Goal: Information Seeking & Learning: Learn about a topic

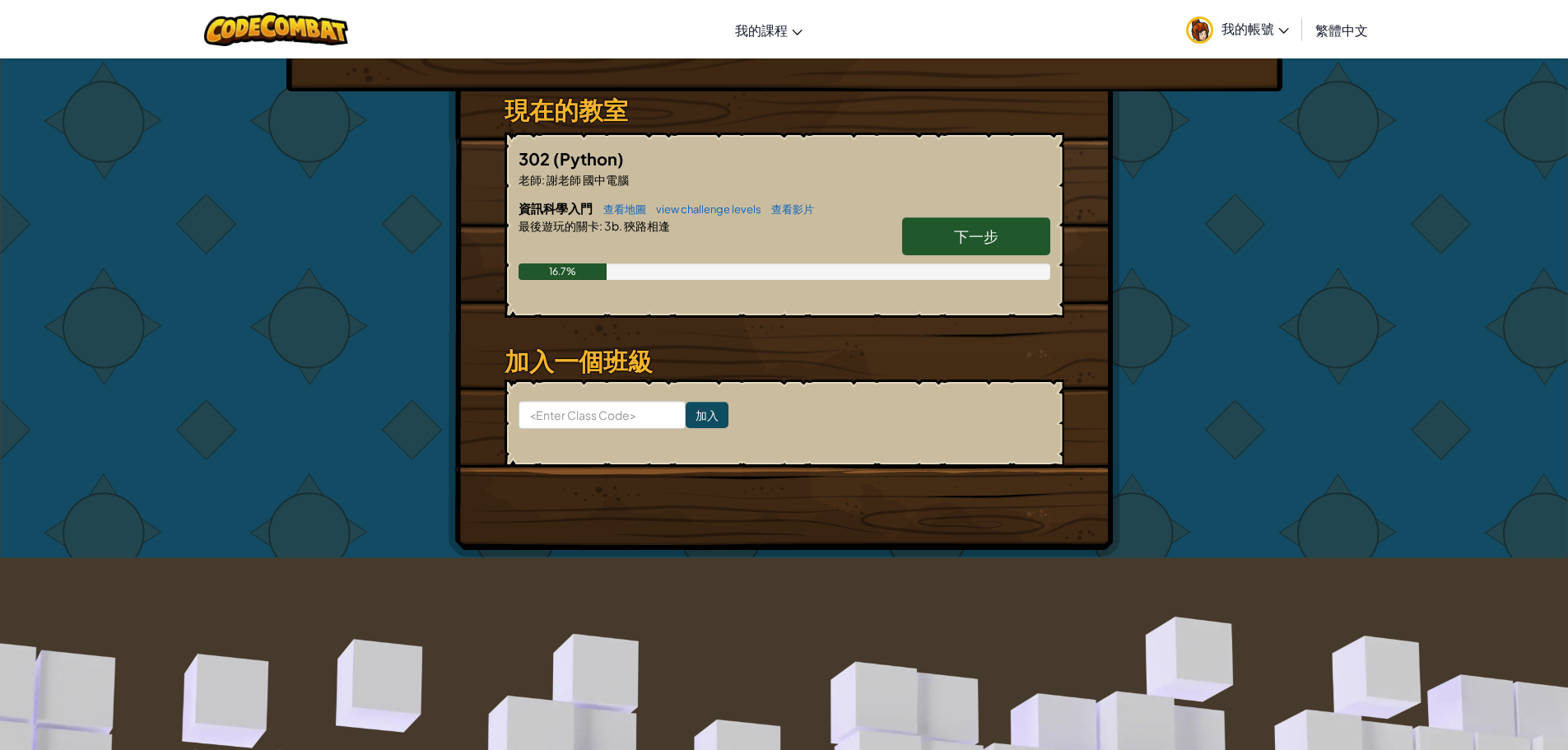
scroll to position [247, 0]
click at [933, 235] on link "下一步" at bounding box center [975, 235] width 148 height 38
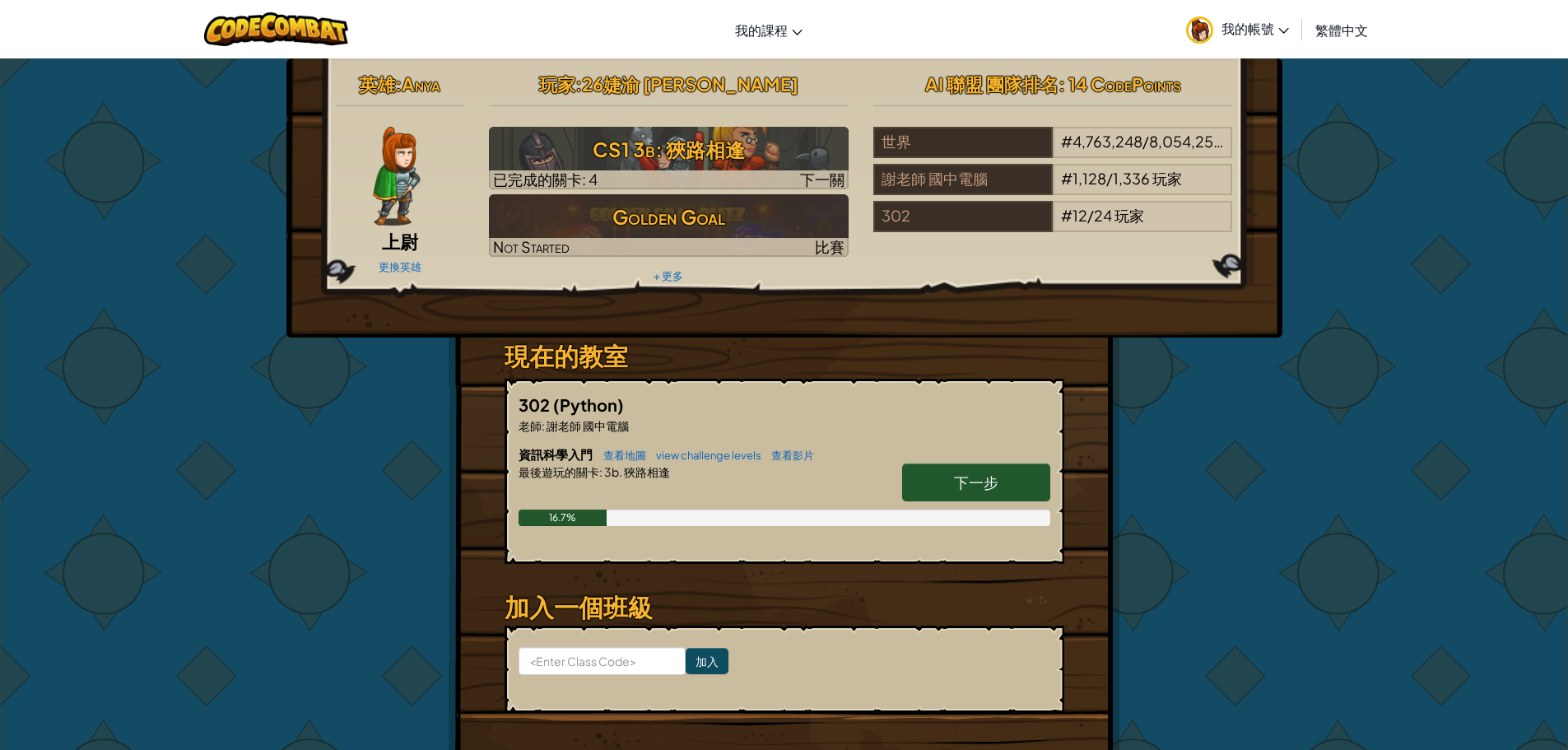
select select "zh-HANT"
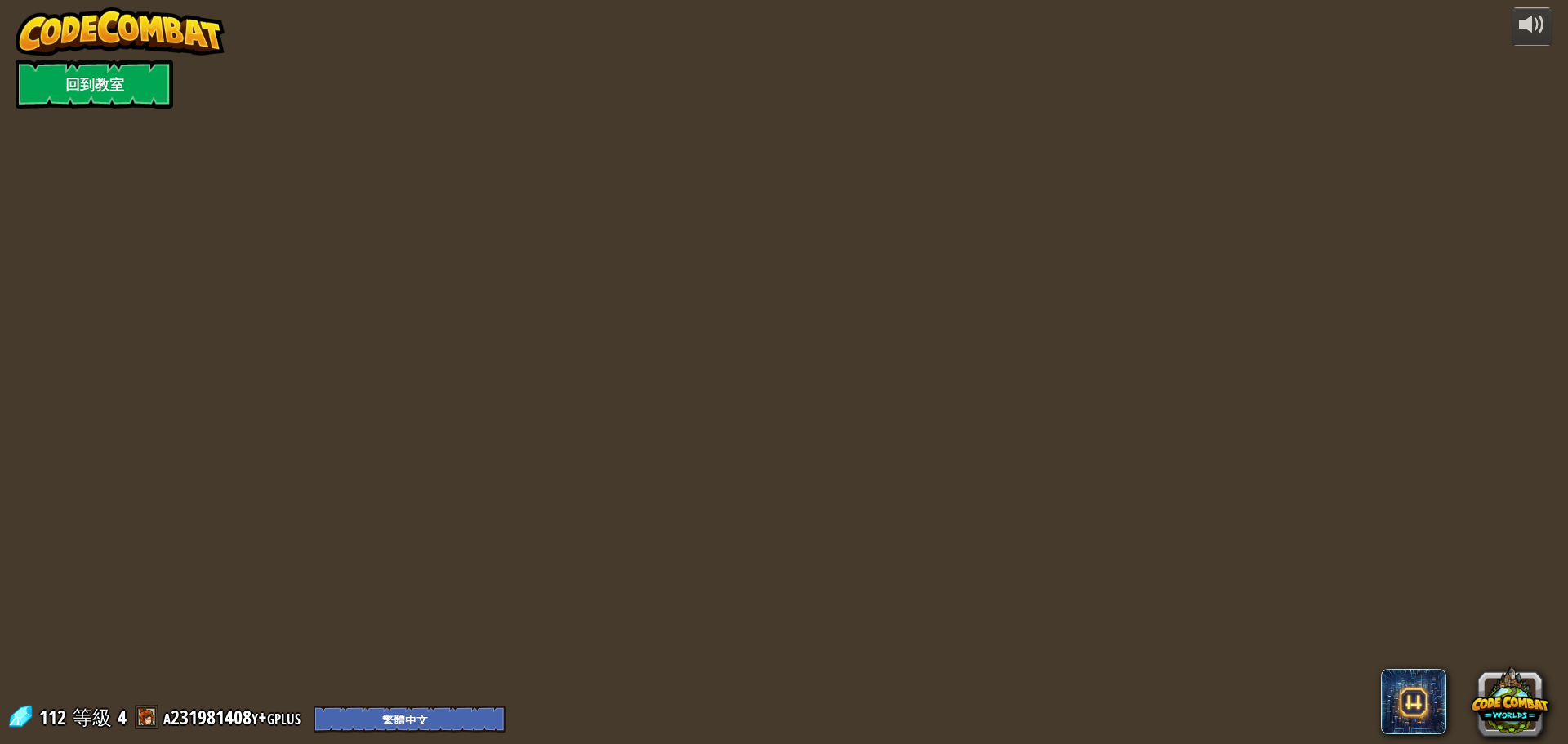
select select "zh-HANT"
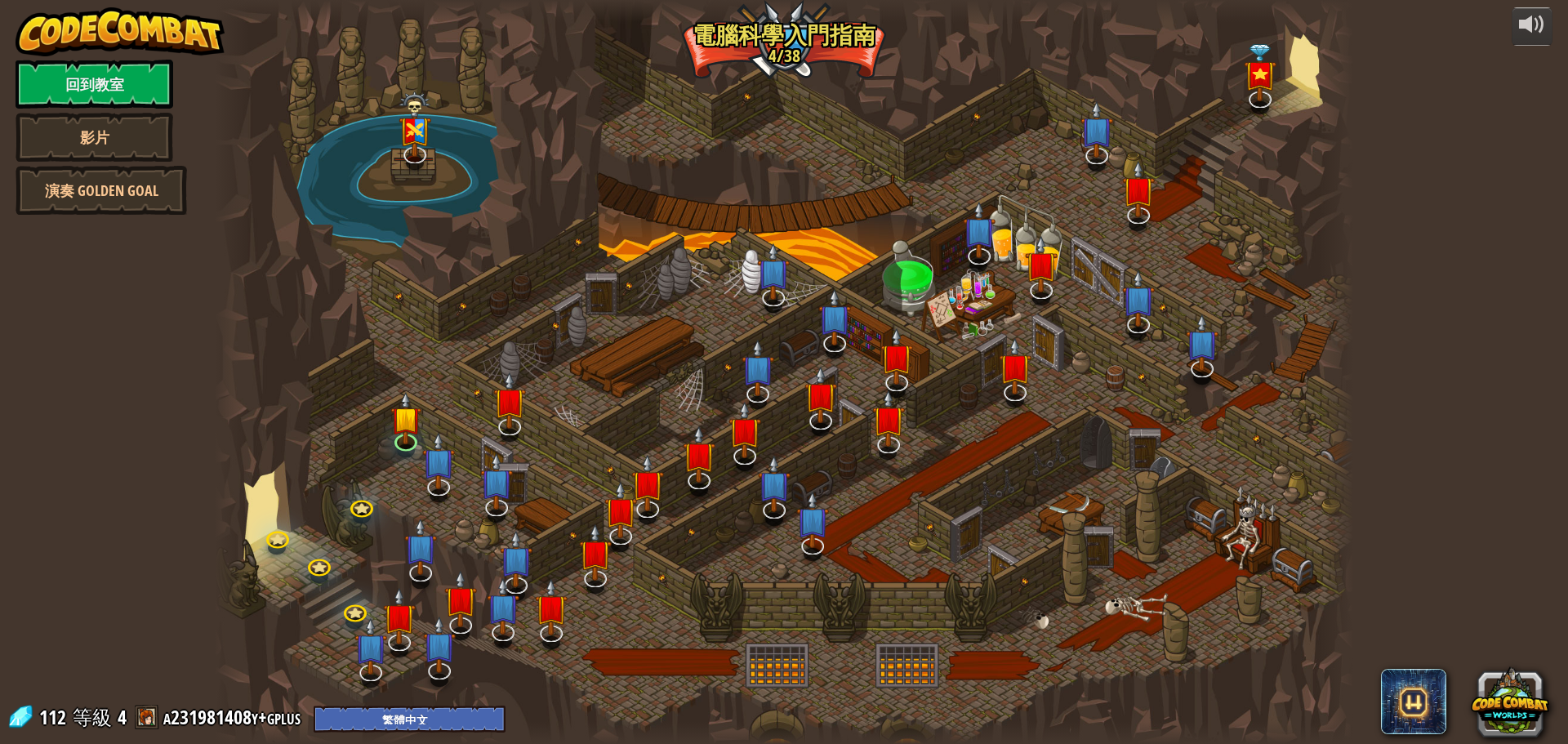
select select "zh-HANT"
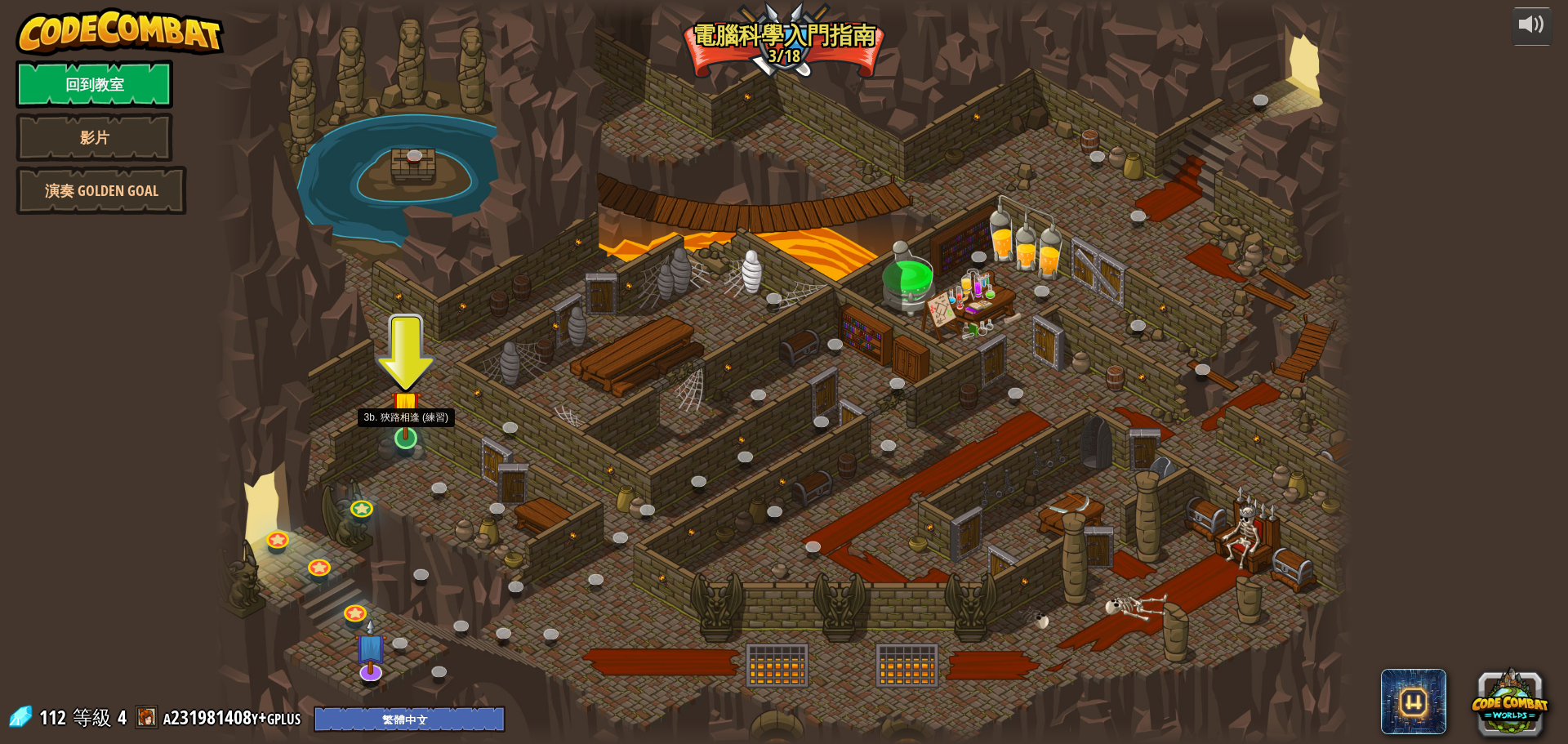
click at [404, 434] on img at bounding box center [405, 405] width 30 height 69
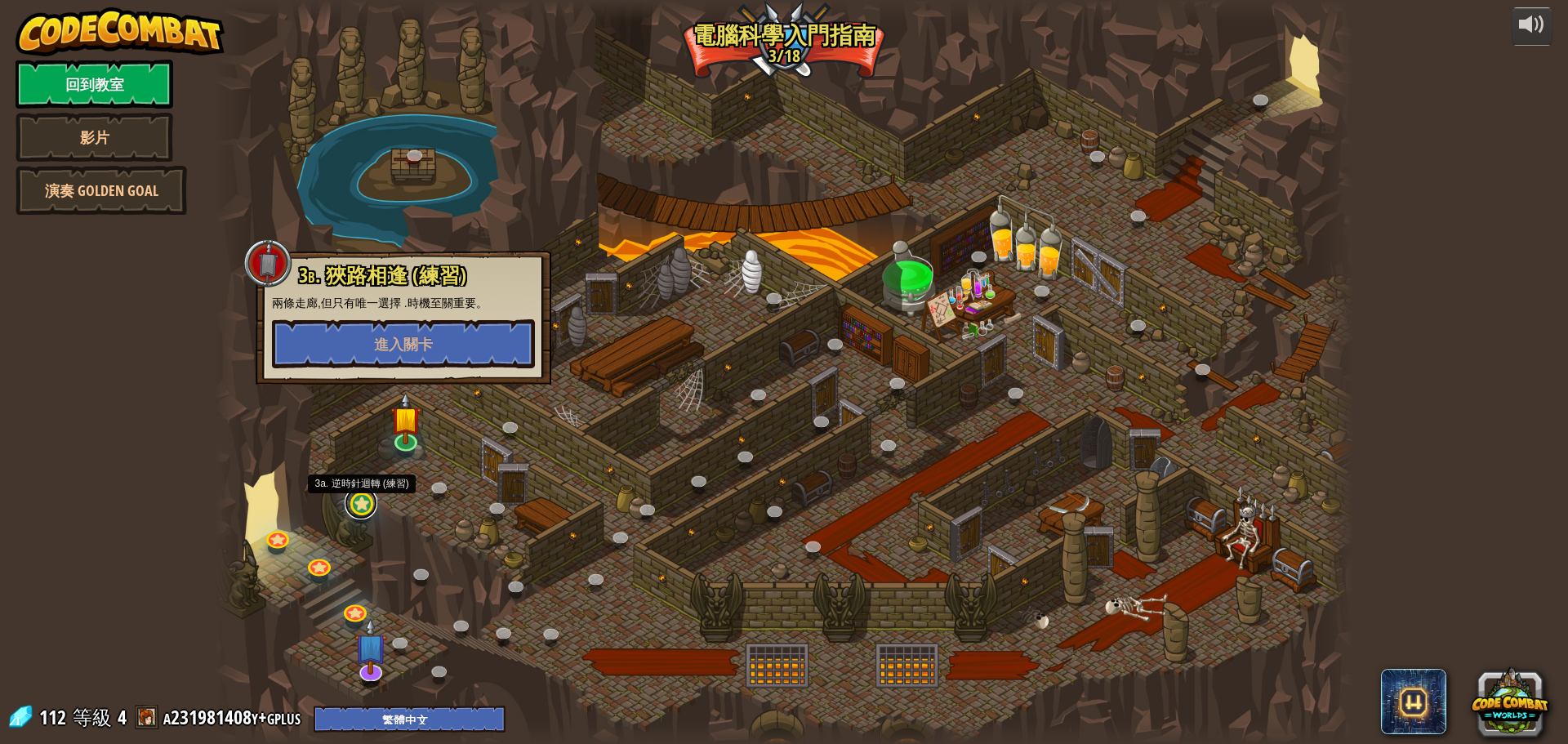
click at [354, 509] on link at bounding box center [361, 504] width 33 height 33
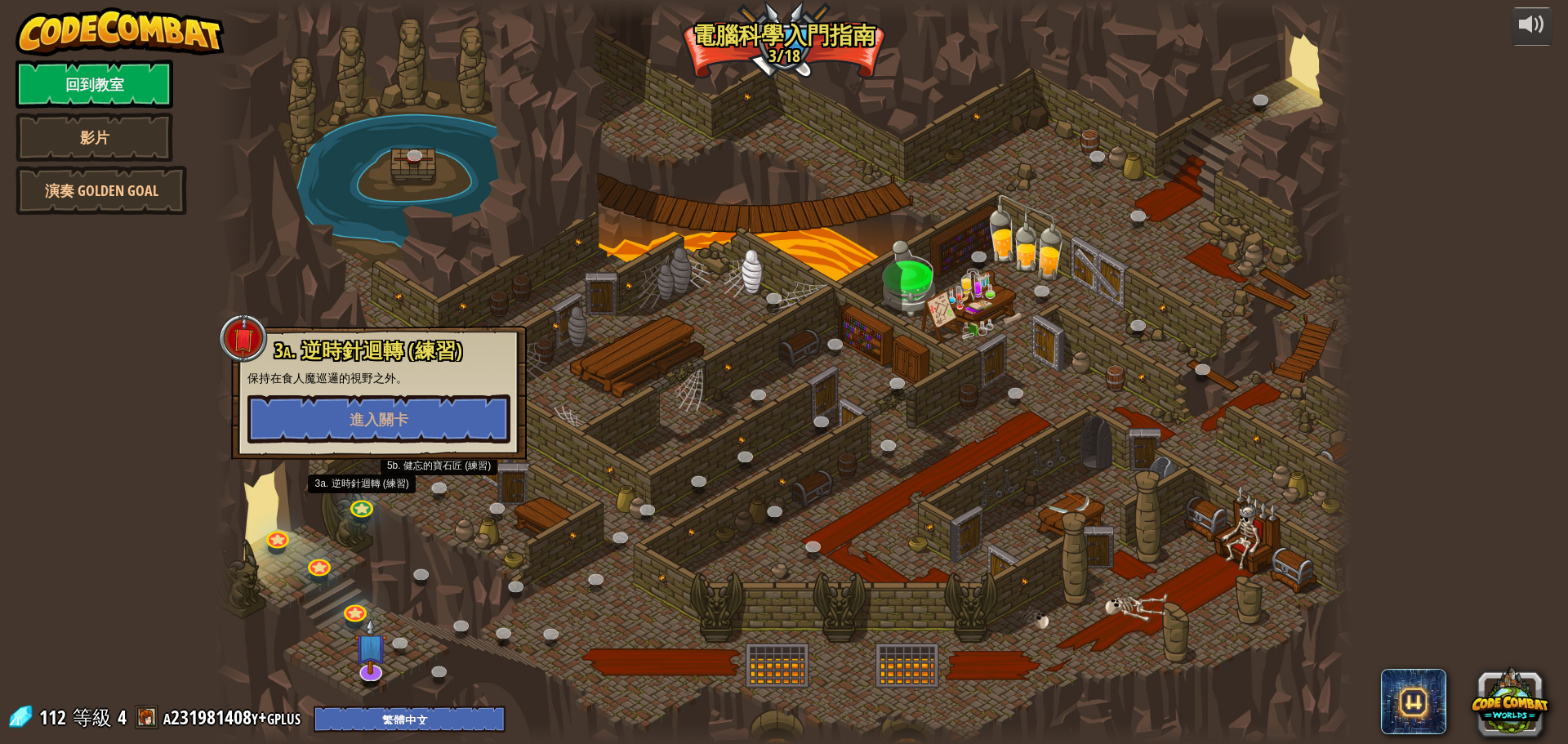
click at [436, 502] on div at bounding box center [784, 372] width 1139 height 744
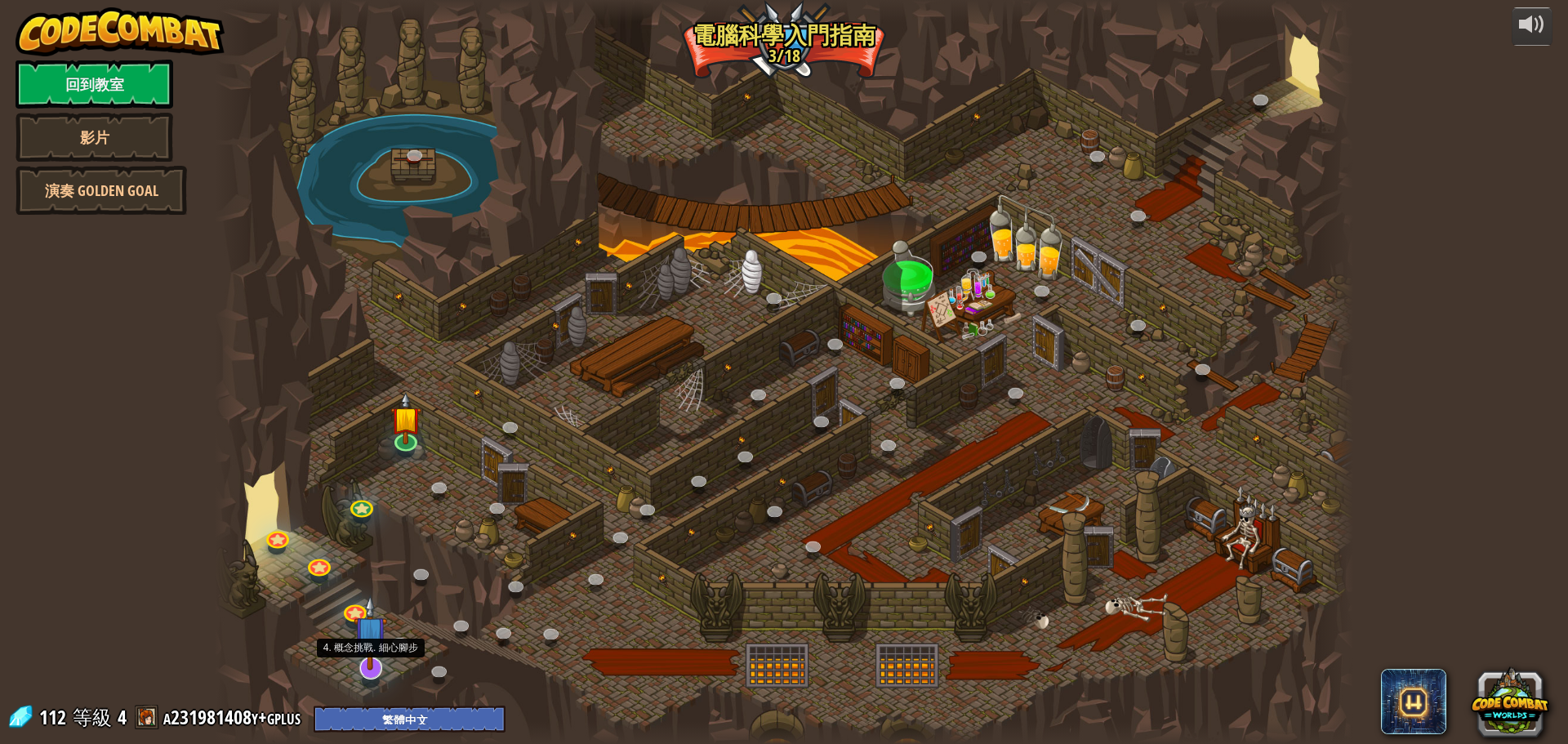
click at [370, 665] on img at bounding box center [371, 632] width 33 height 76
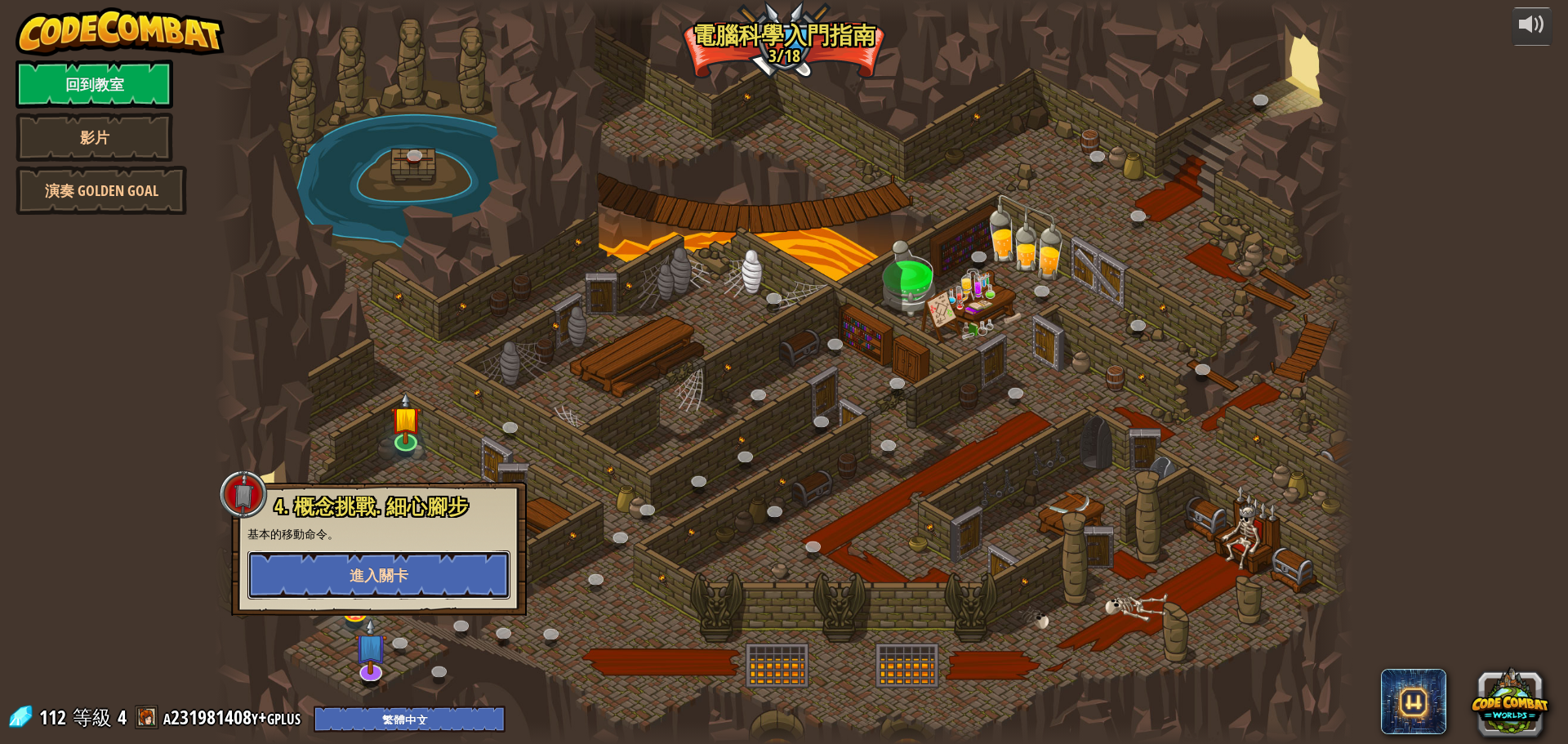
click at [392, 586] on button "進入關卡" at bounding box center [378, 575] width 263 height 49
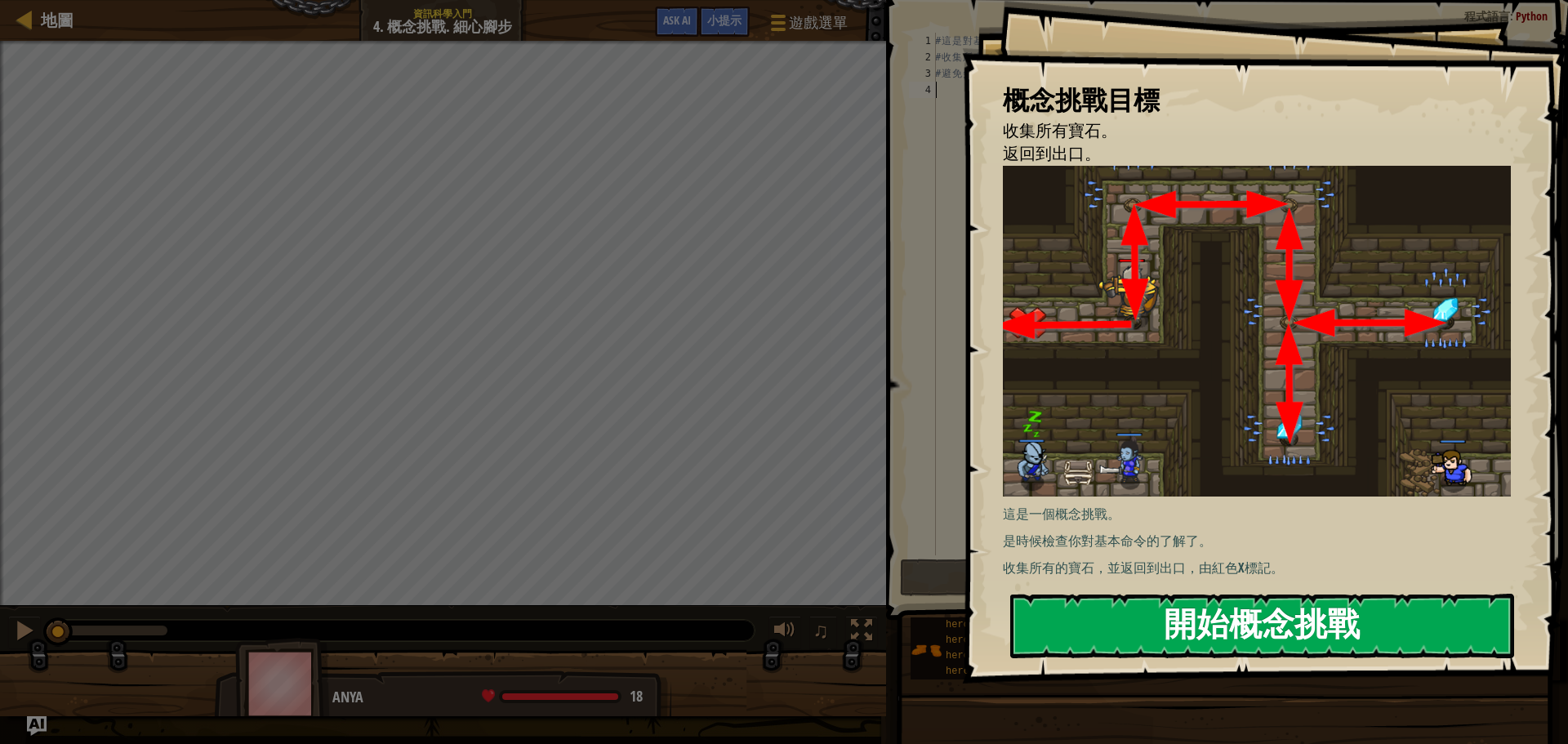
click at [1273, 635] on button "開始概念挑戰" at bounding box center [1263, 626] width 504 height 64
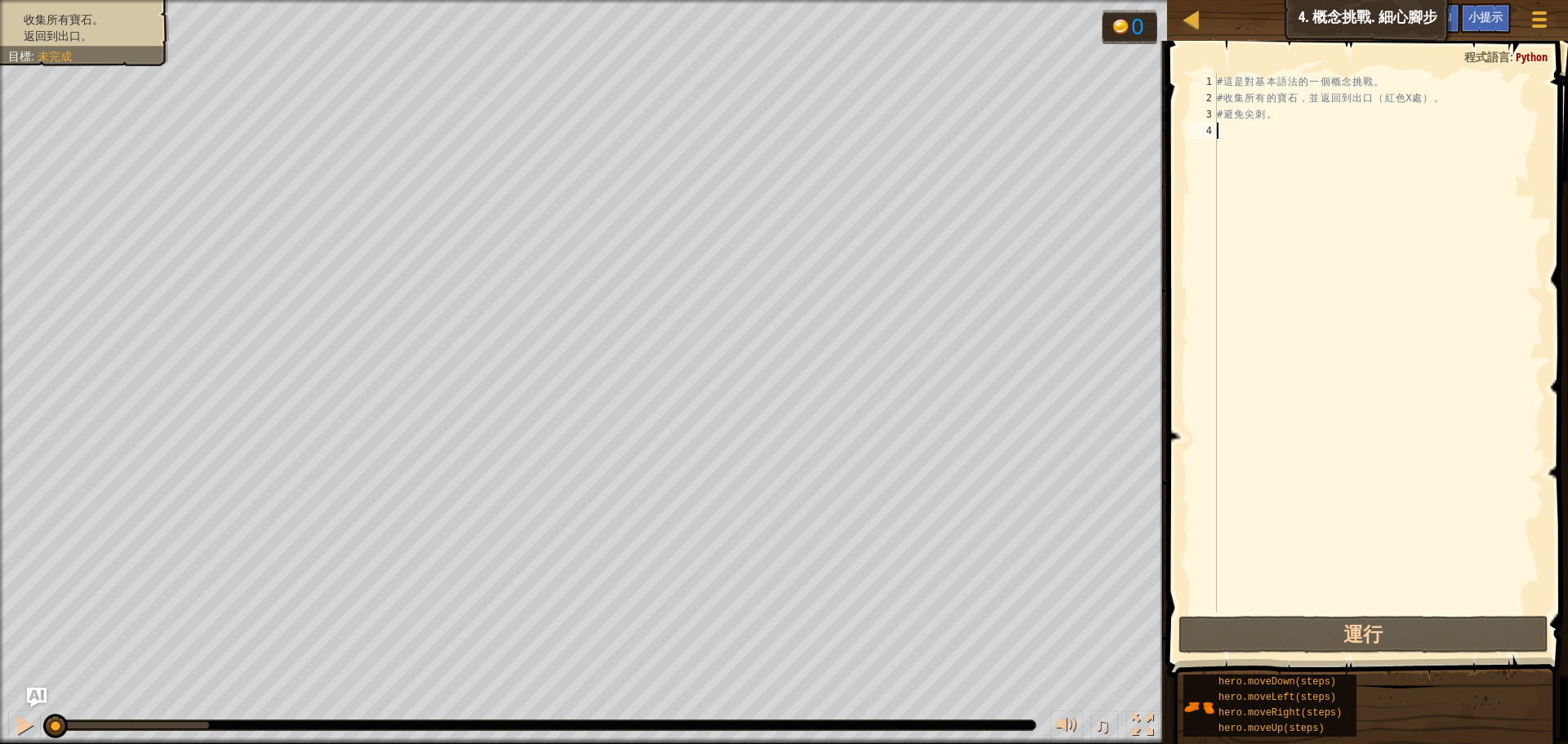
type textarea "h"
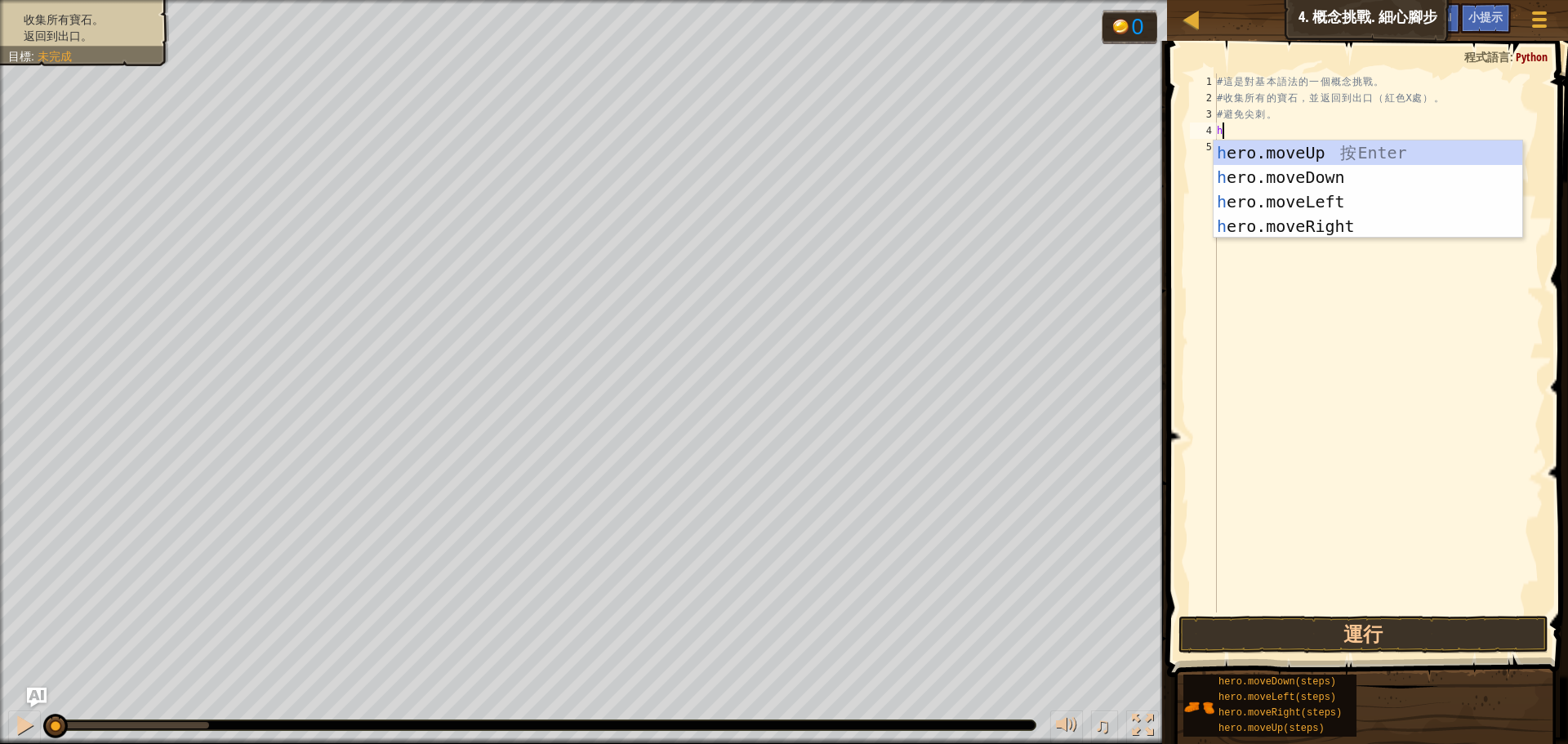
scroll to position [8, 0]
click at [1336, 146] on div "h ero.moveUp 按 Enter h ero.moveDown 按 Enter h ero.moveLeft 按 Enter h ero.moveRi…" at bounding box center [1368, 213] width 308 height 147
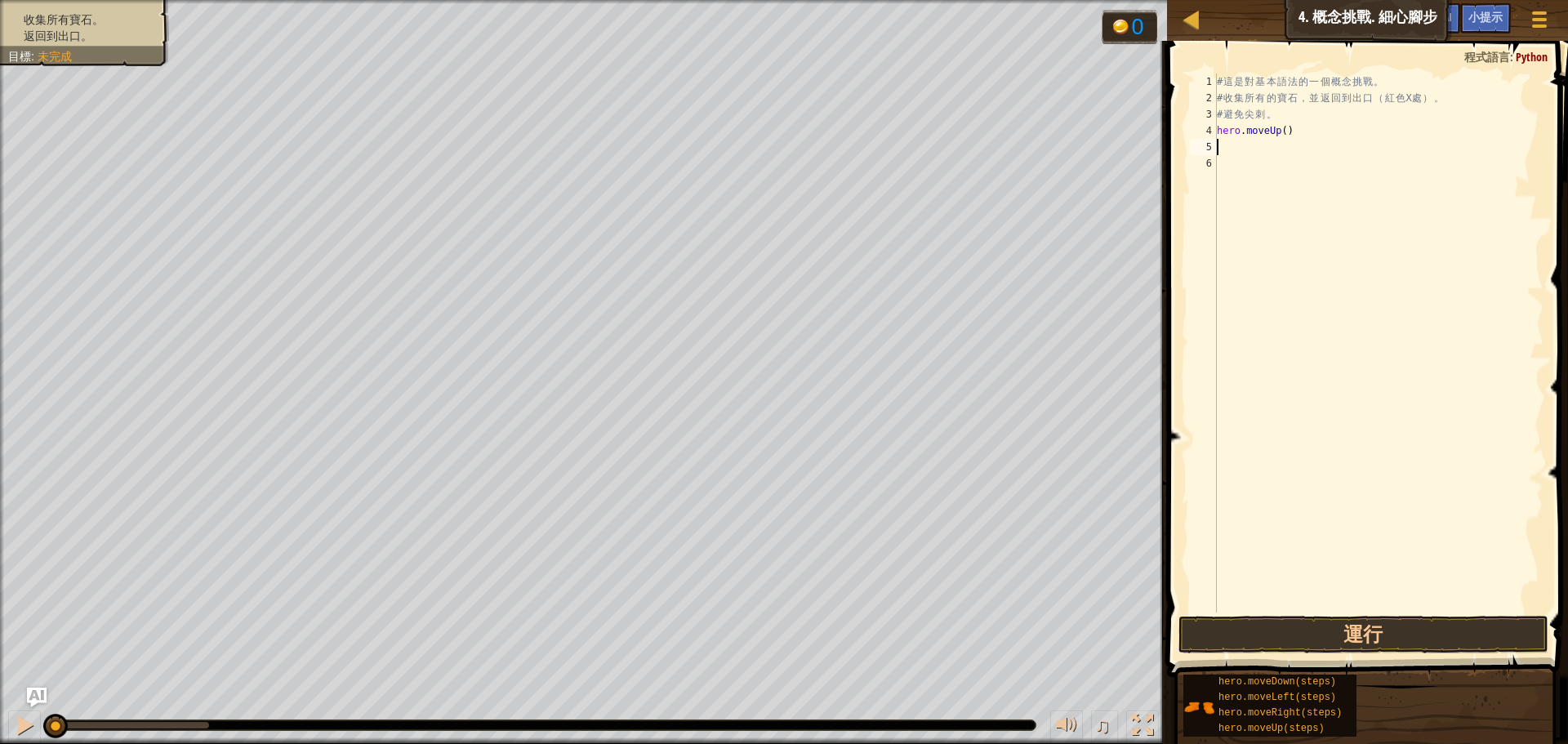
type textarea "r"
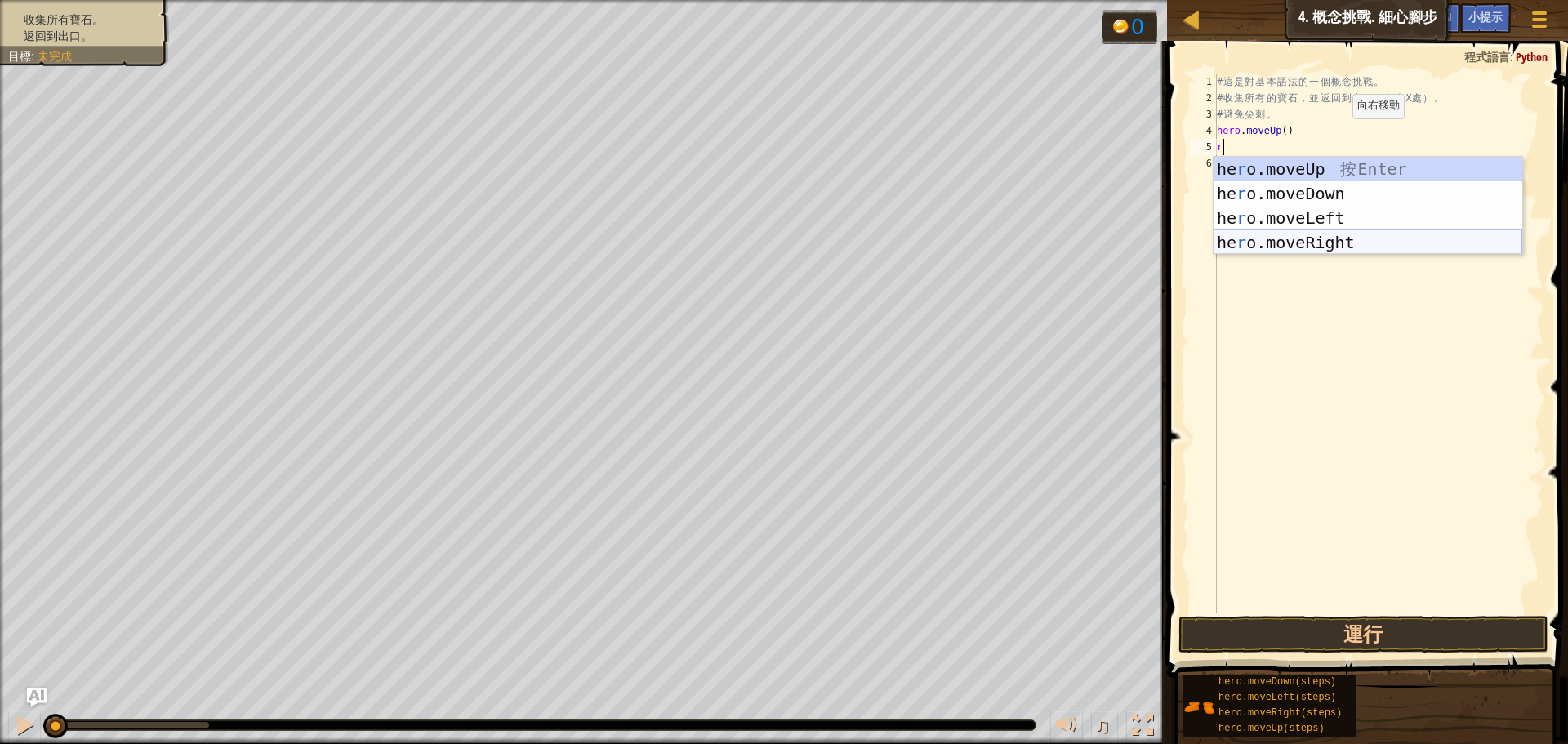
click at [1334, 232] on div "he r o.moveUp 按 Enter he r o.moveDown 按 Enter he r o.moveLeft 按 Enter he r o.mo…" at bounding box center [1368, 230] width 308 height 147
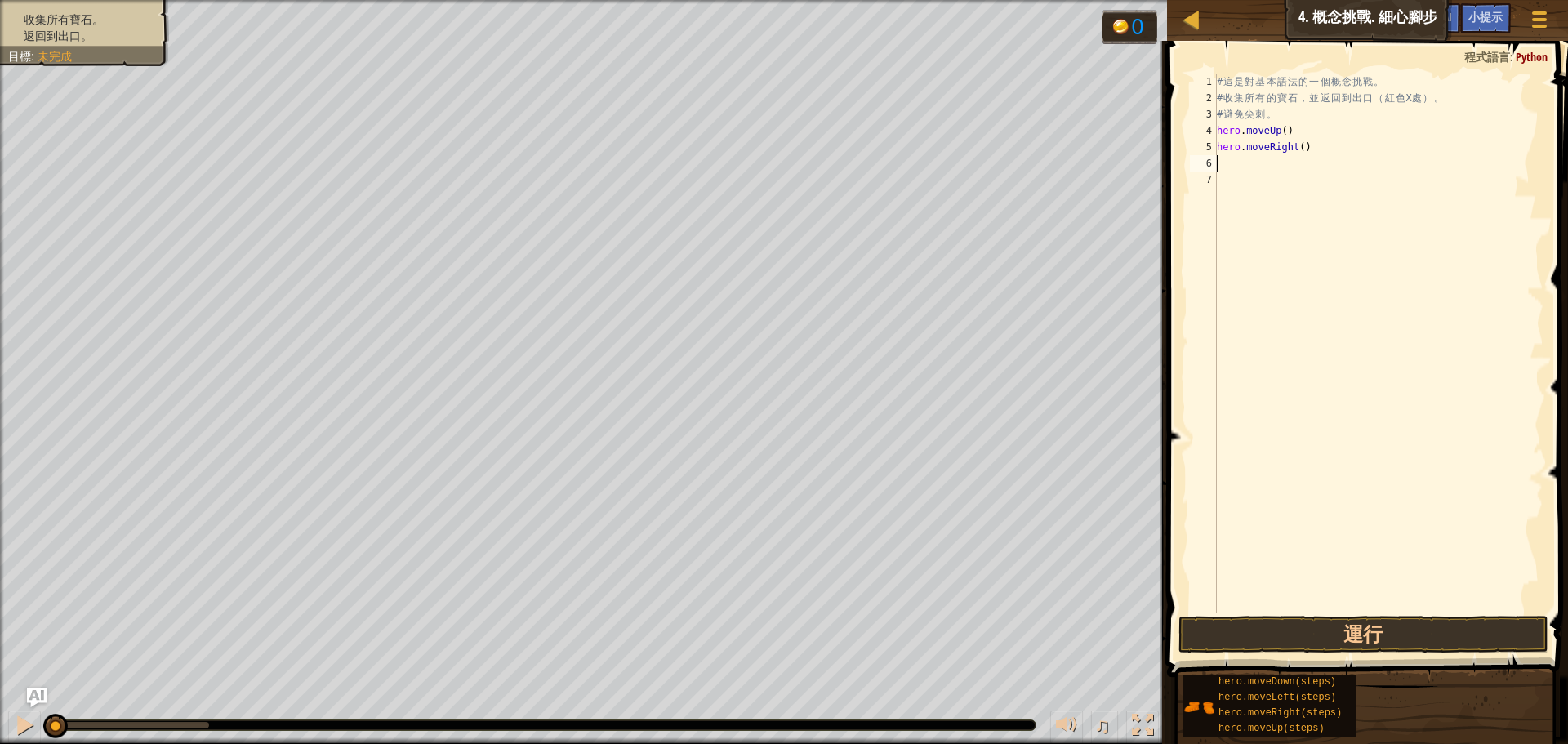
type textarea "d"
click at [1336, 186] on div "hero.move D own 按 Enter" at bounding box center [1368, 210] width 308 height 74
click at [1313, 623] on button "運行" at bounding box center [1364, 634] width 370 height 38
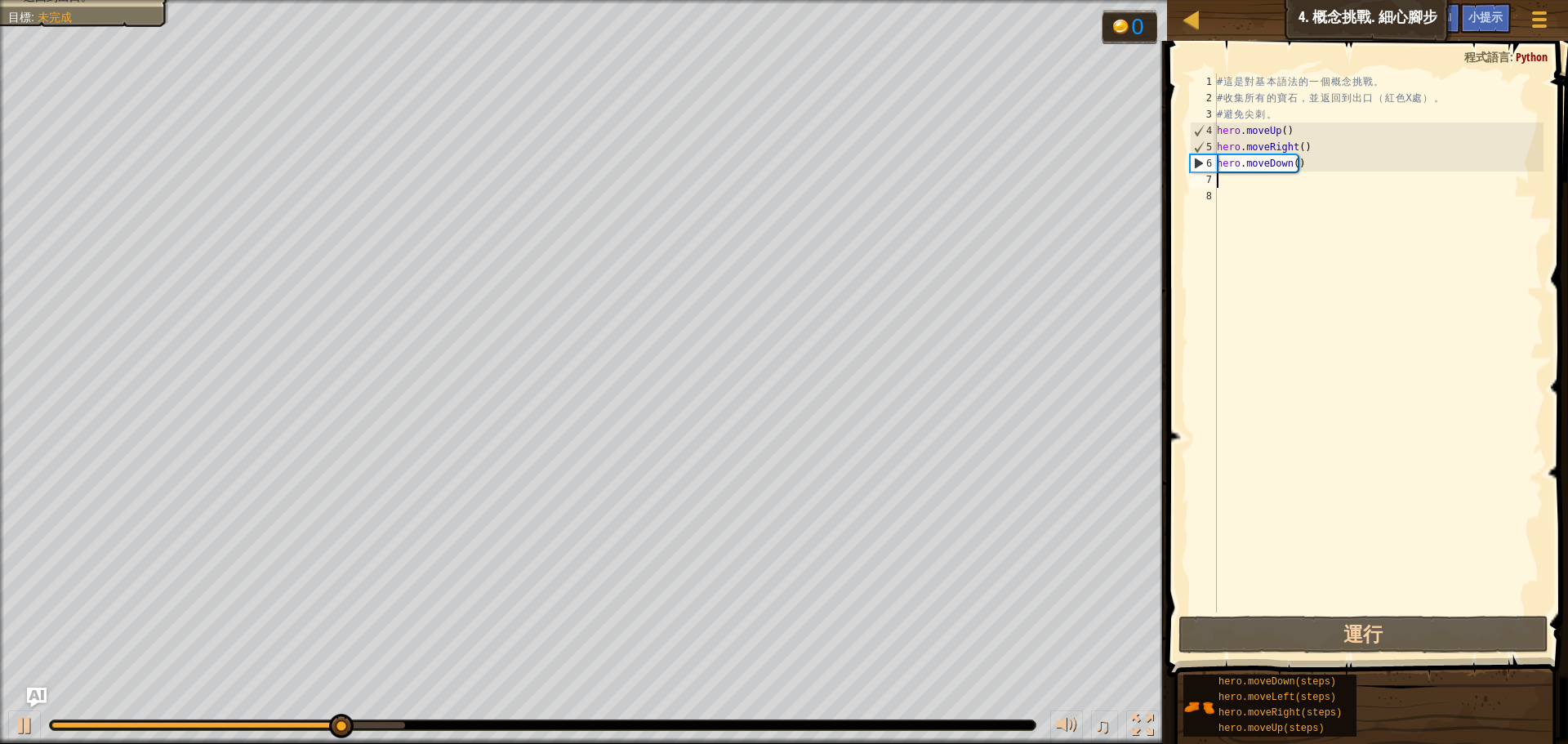
type textarea "l"
type textarea "r"
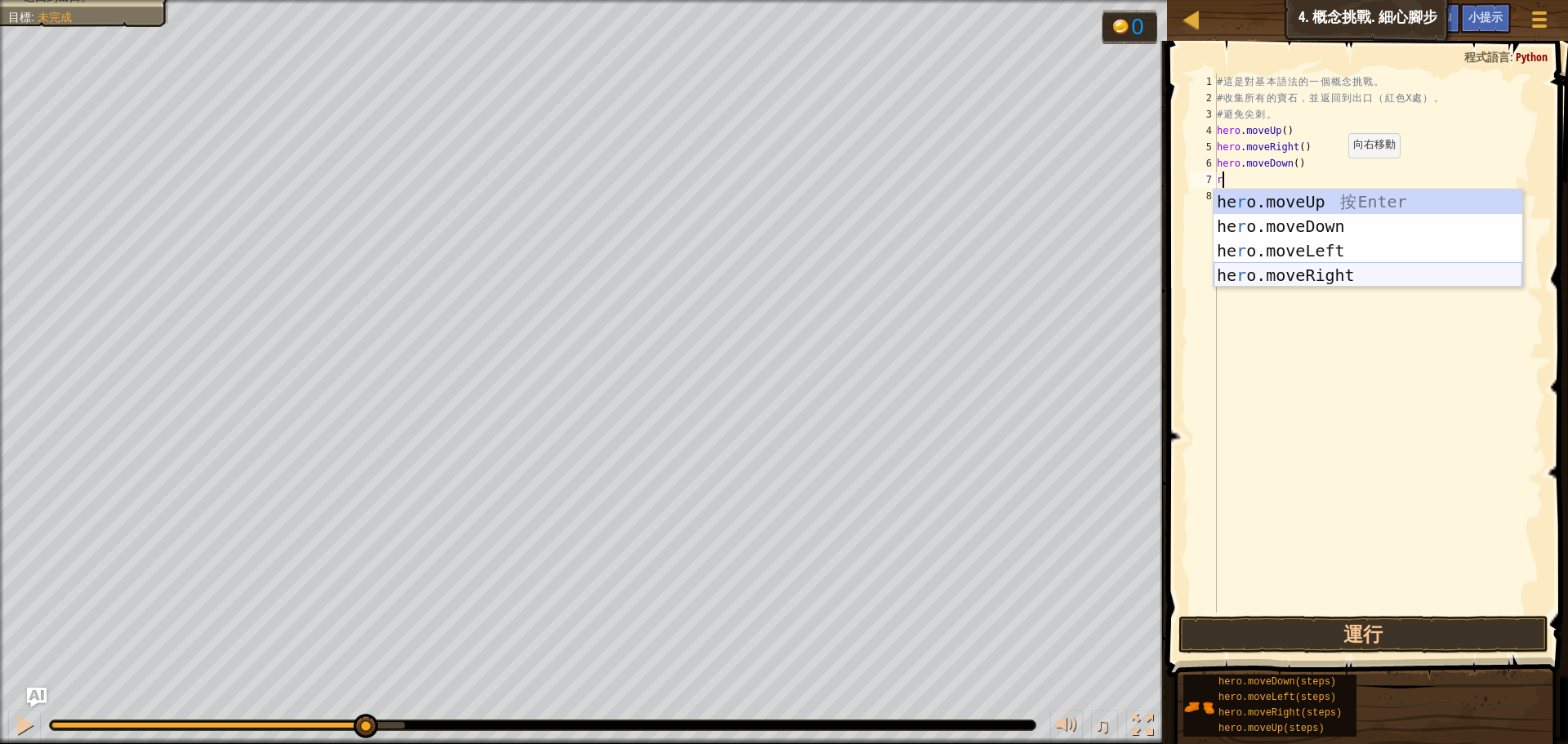
click at [1343, 275] on div "he r o.moveUp 按 Enter he r o.moveDown 按 Enter he r o.moveLeft 按 Enter he r o.mo…" at bounding box center [1368, 263] width 308 height 147
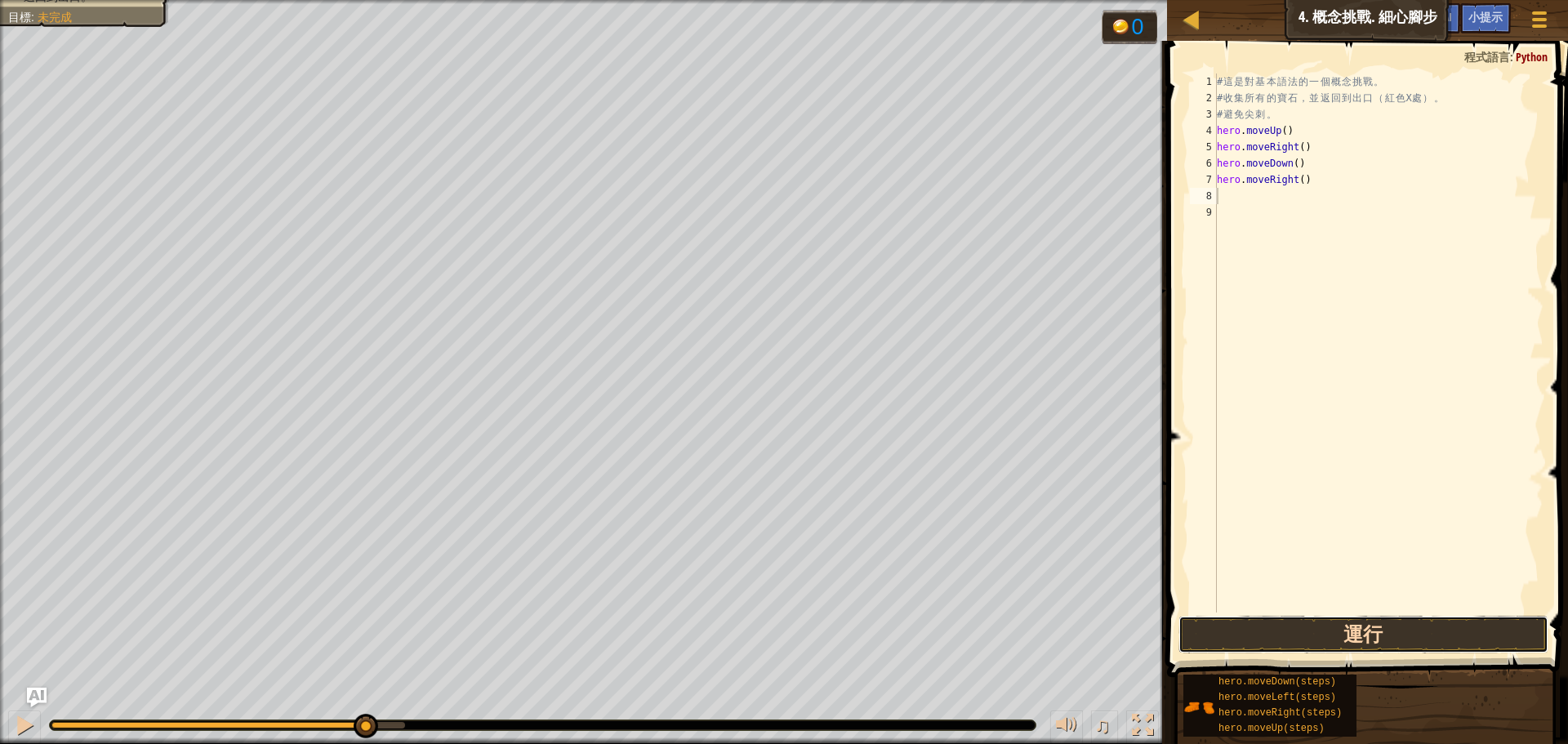
click at [1348, 634] on button "運行" at bounding box center [1364, 634] width 370 height 38
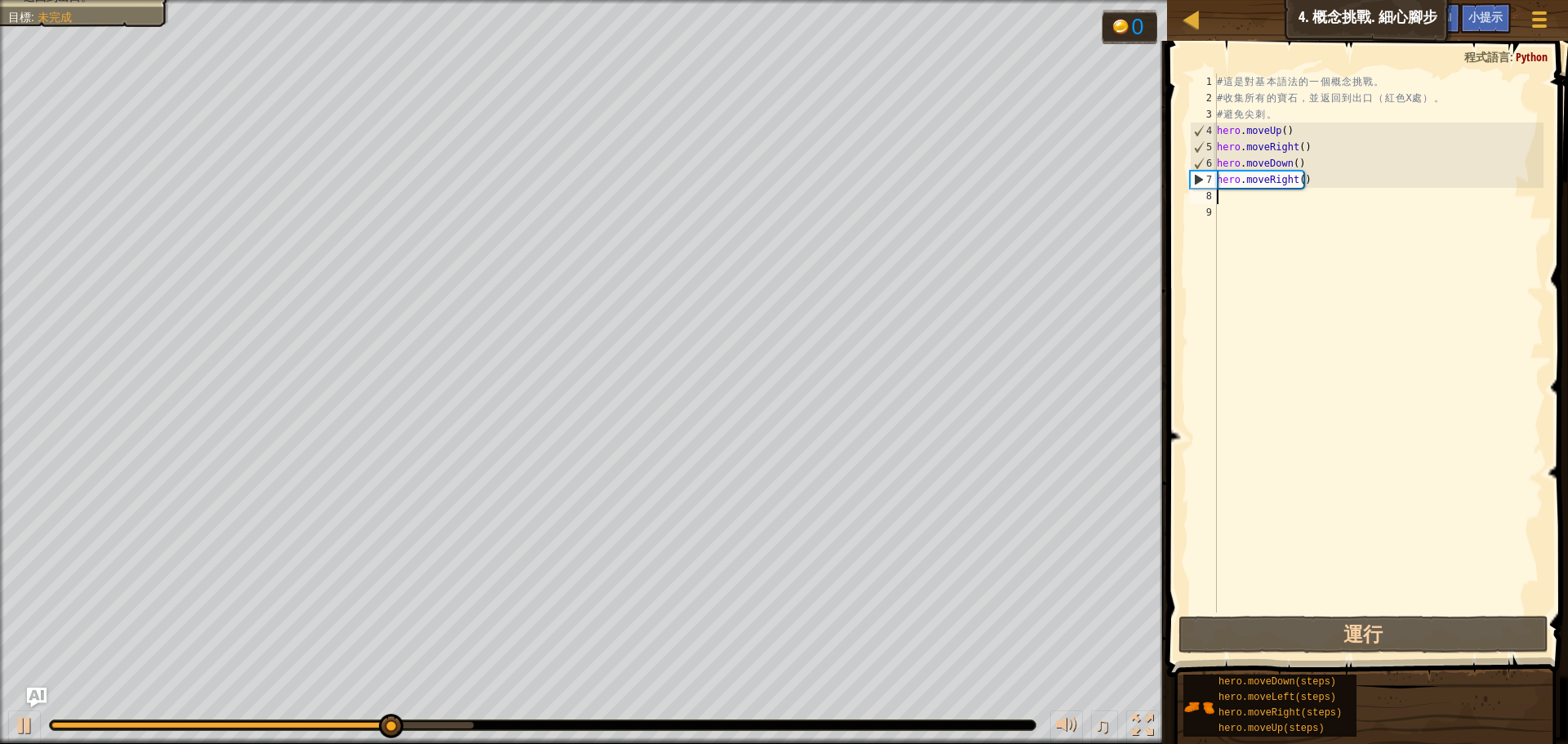
type textarea "l"
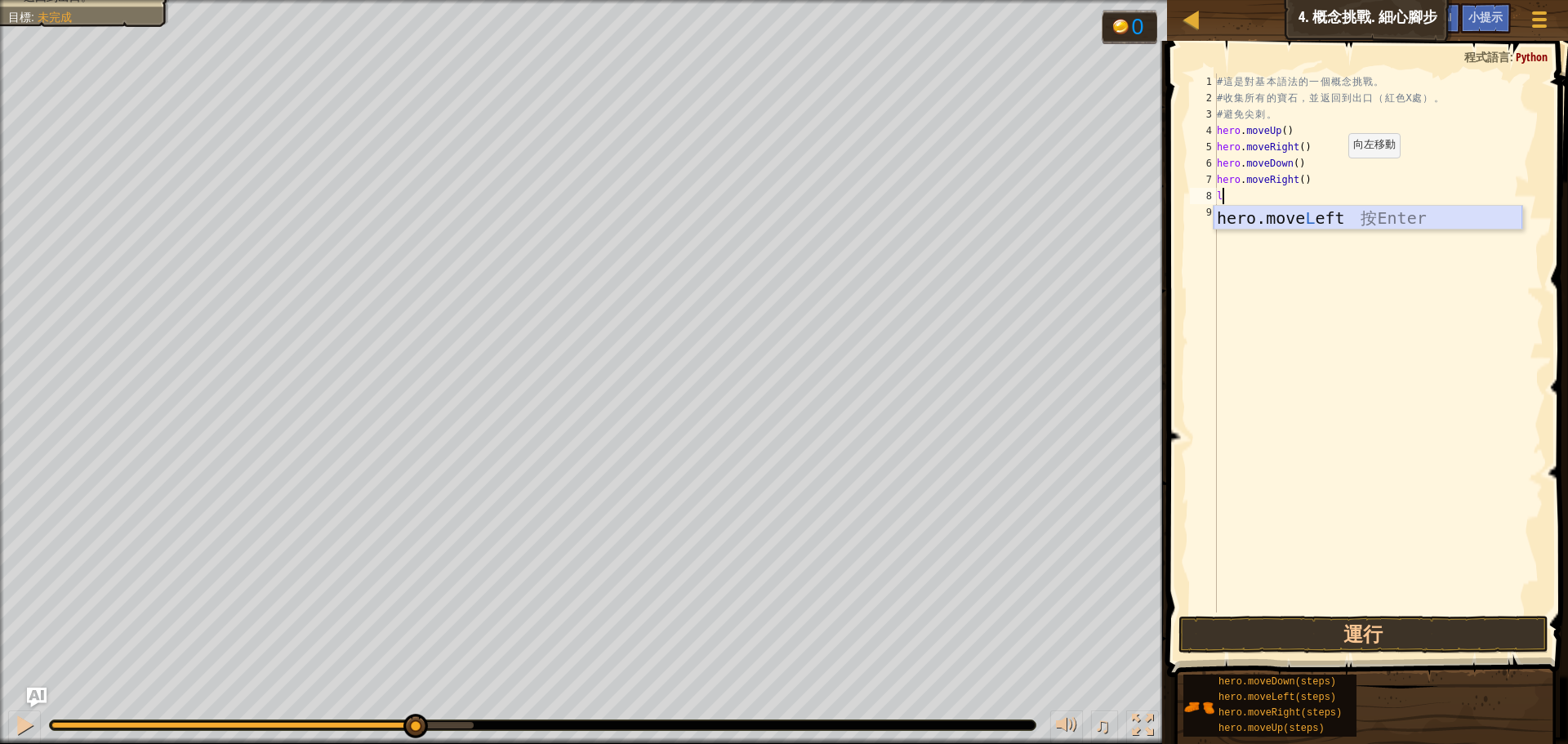
click at [1286, 213] on div "hero.move L eft 按 Enter" at bounding box center [1368, 243] width 308 height 74
type textarea "d"
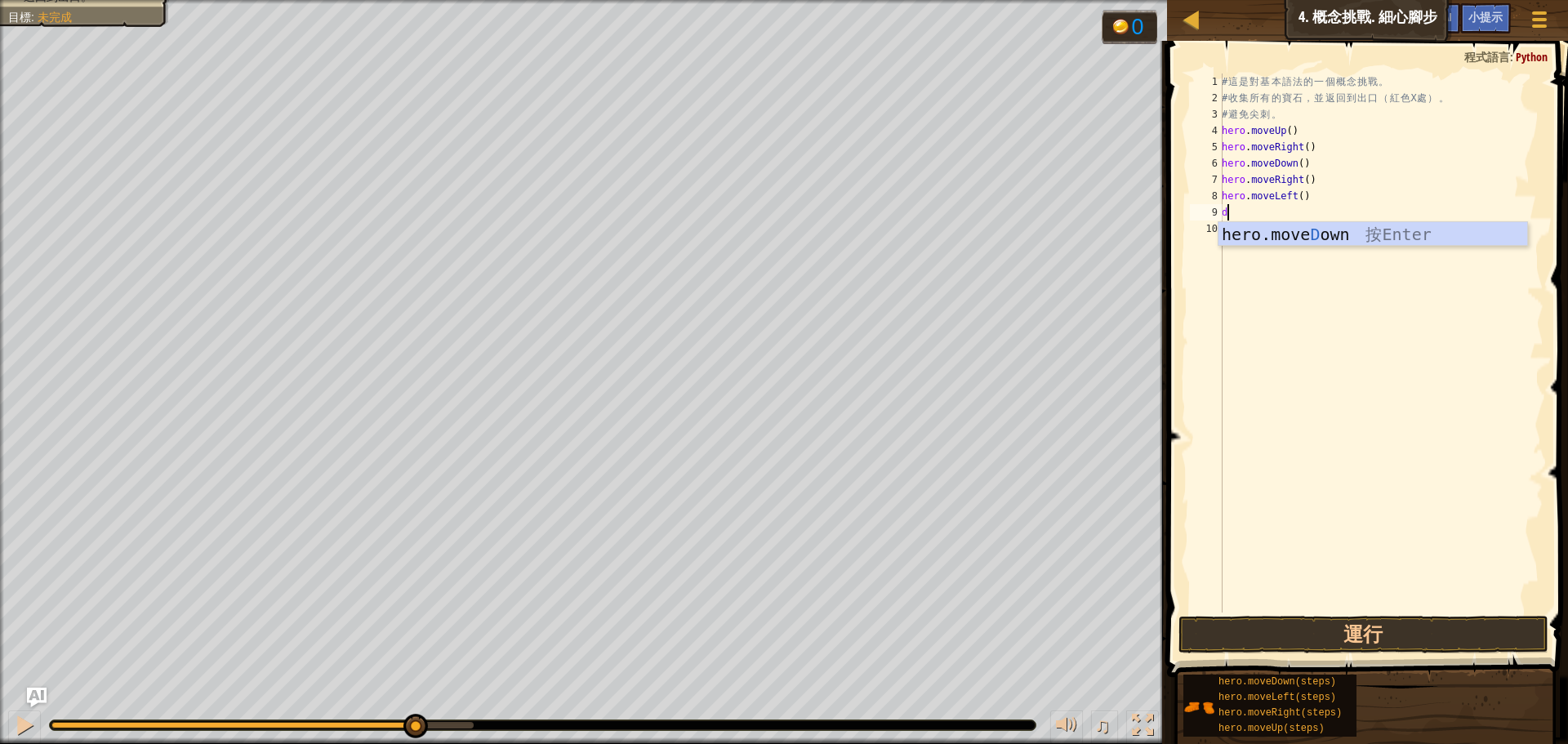
click at [1275, 218] on div "# 這 是 對 基 本 語 法 的 一 個 概 念 挑 戰 。 # 收 集 所 有 的 寶 石 ， 並 返 回 到 出 口 （ 紅 色 X 處 ） 。 # 避…" at bounding box center [1381, 360] width 325 height 572
type textarea "d"
click at [1306, 232] on div "hero.move D own 按 Enter" at bounding box center [1372, 259] width 308 height 74
click at [1344, 640] on button "運行" at bounding box center [1364, 634] width 370 height 38
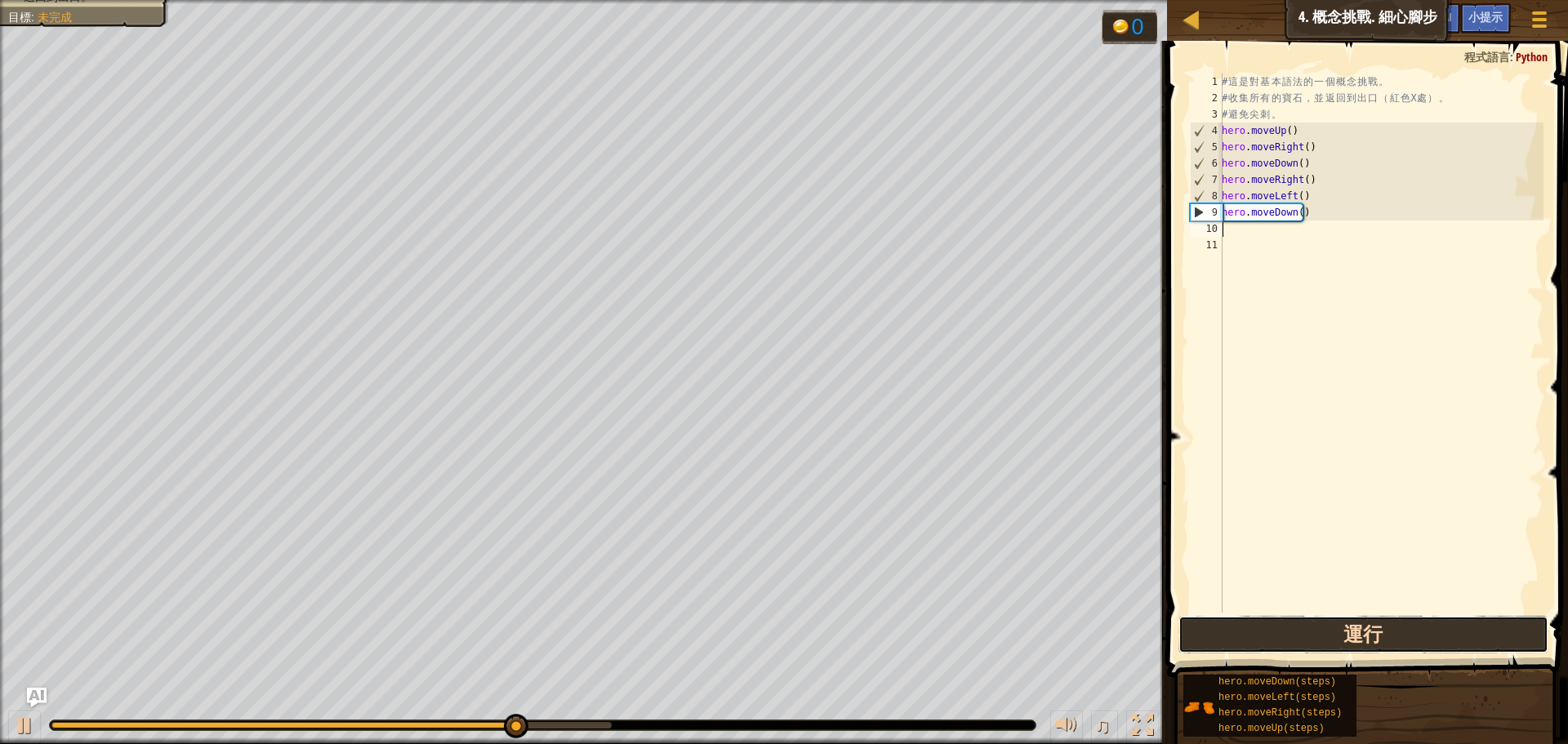
click at [1359, 636] on button "運行" at bounding box center [1364, 634] width 370 height 38
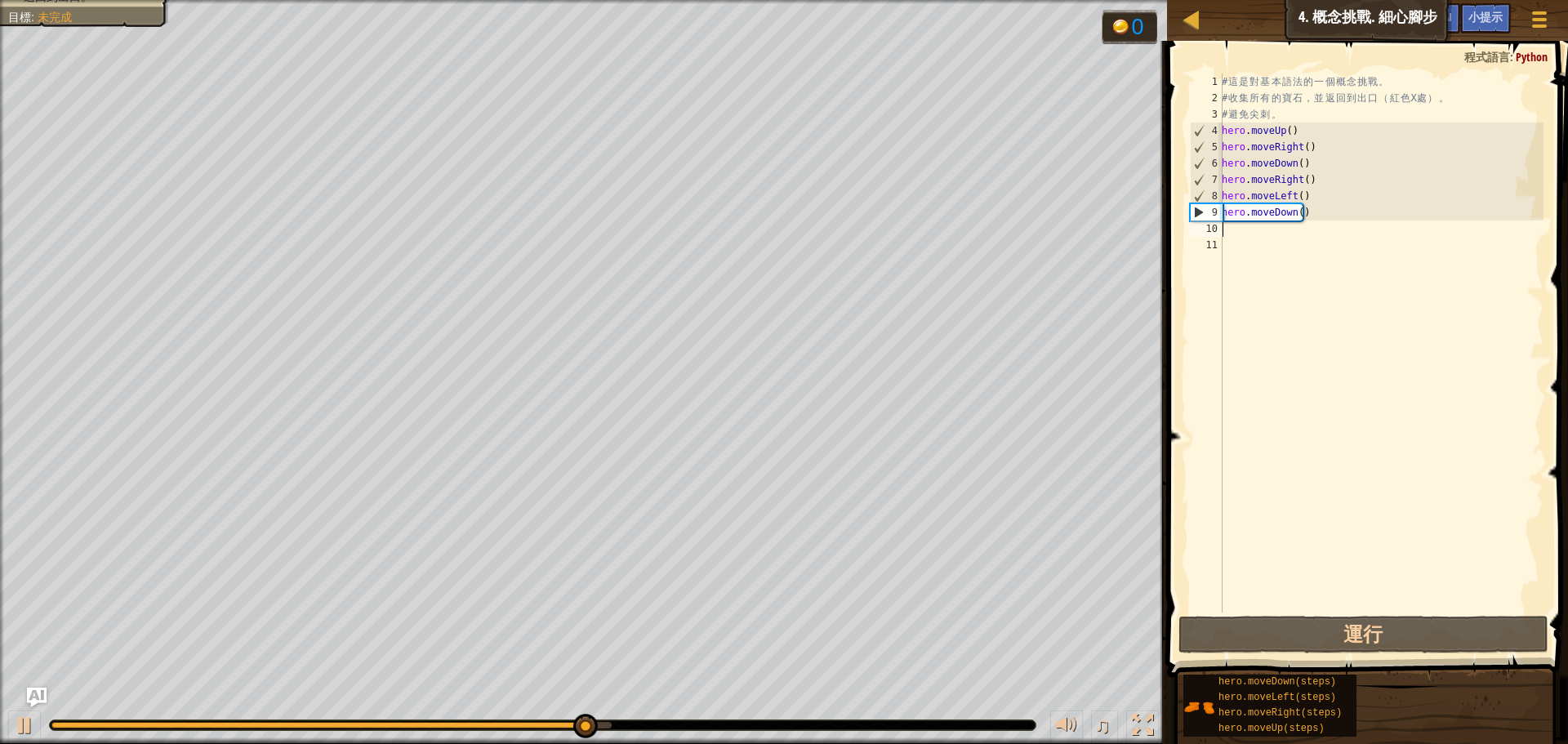
click at [1341, 481] on div "# 這 是 對 基 本 語 法 的 一 個 概 念 挑 戰 。 # 收 集 所 有 的 寶 石 ， 並 返 回 到 出 口 （ 紅 色 X 處 ） 。 # 避…" at bounding box center [1381, 360] width 325 height 572
type textarea "u"
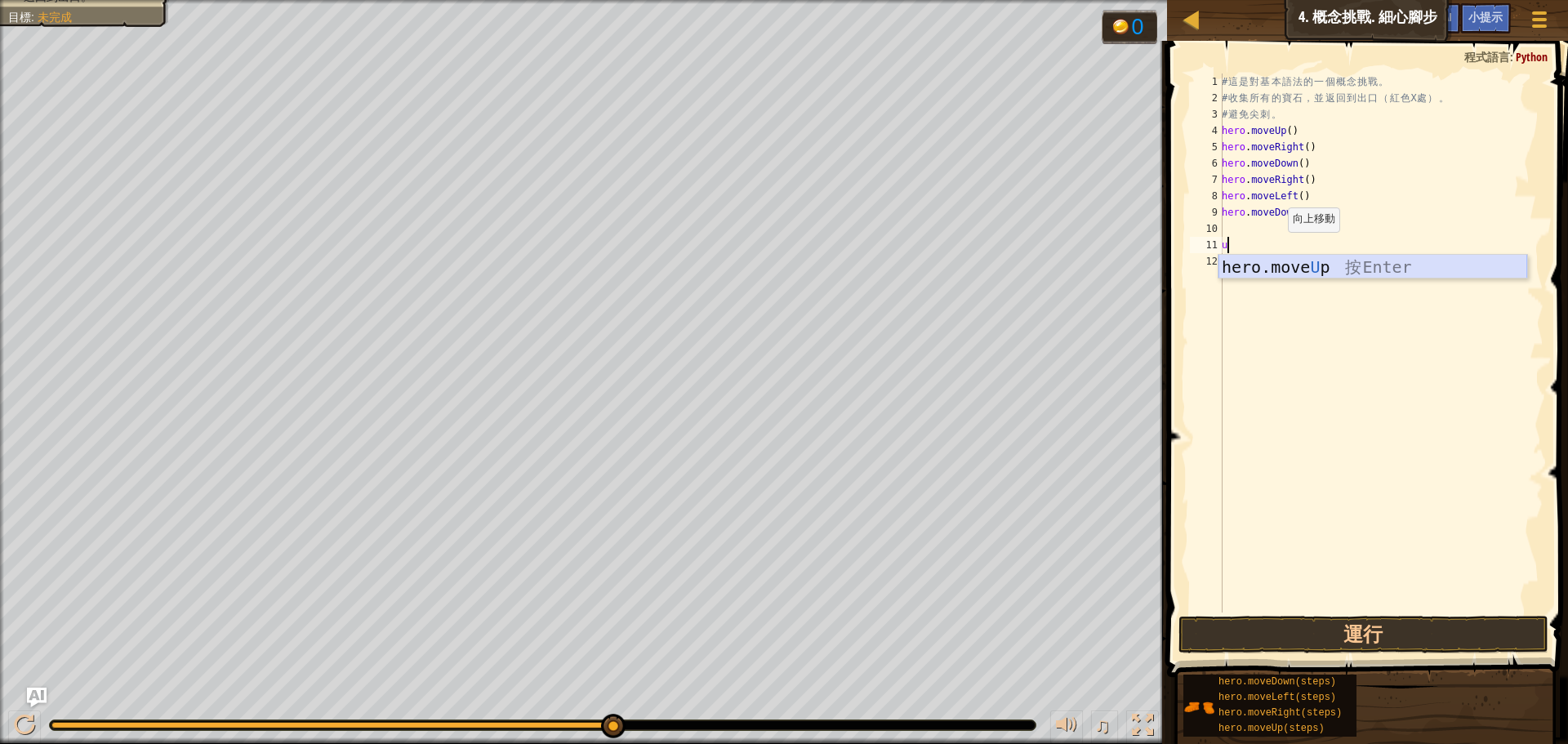
click at [1256, 270] on div "hero.move U p 按 Enter" at bounding box center [1372, 292] width 308 height 74
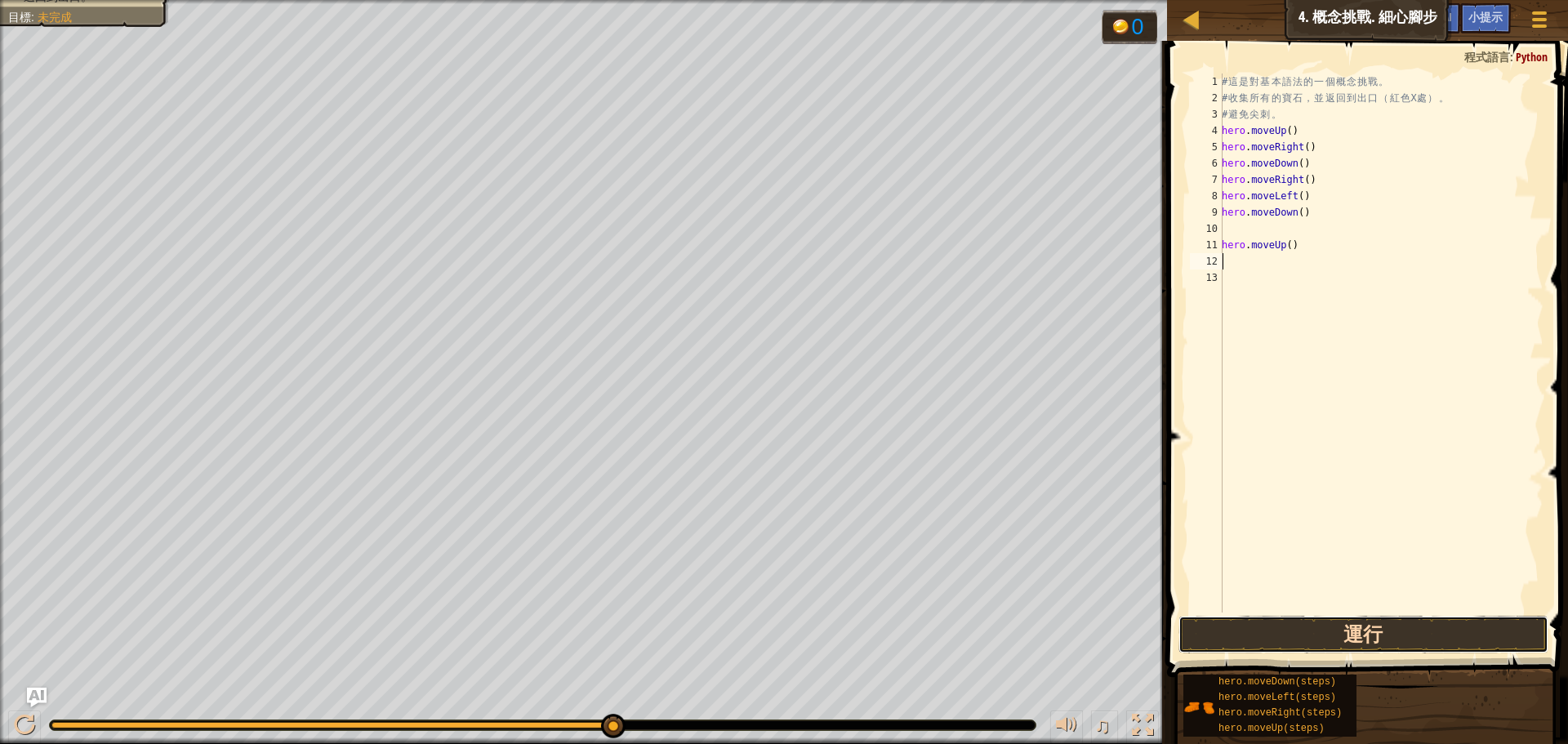
click at [1272, 620] on button "運行" at bounding box center [1364, 634] width 370 height 38
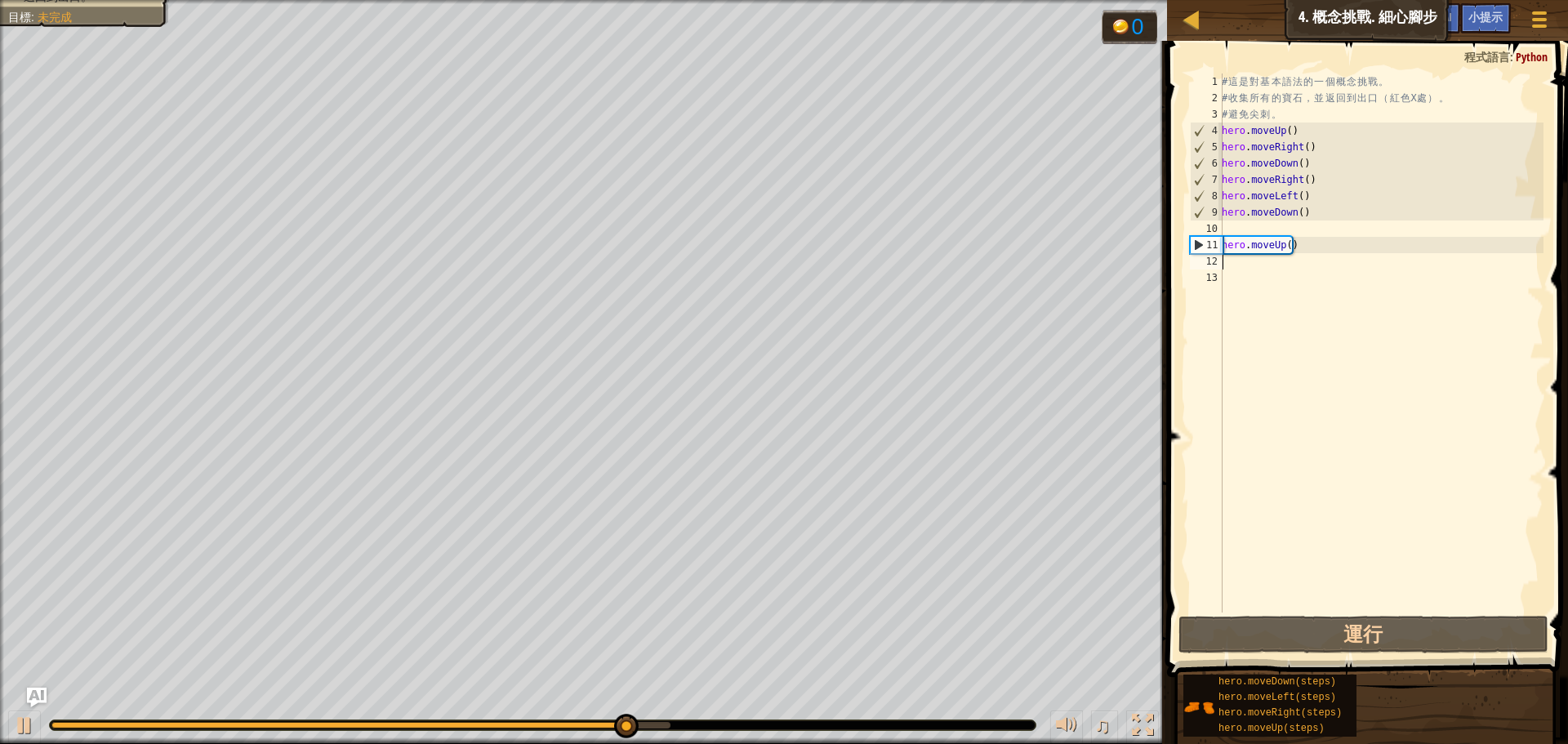
type textarea "u"
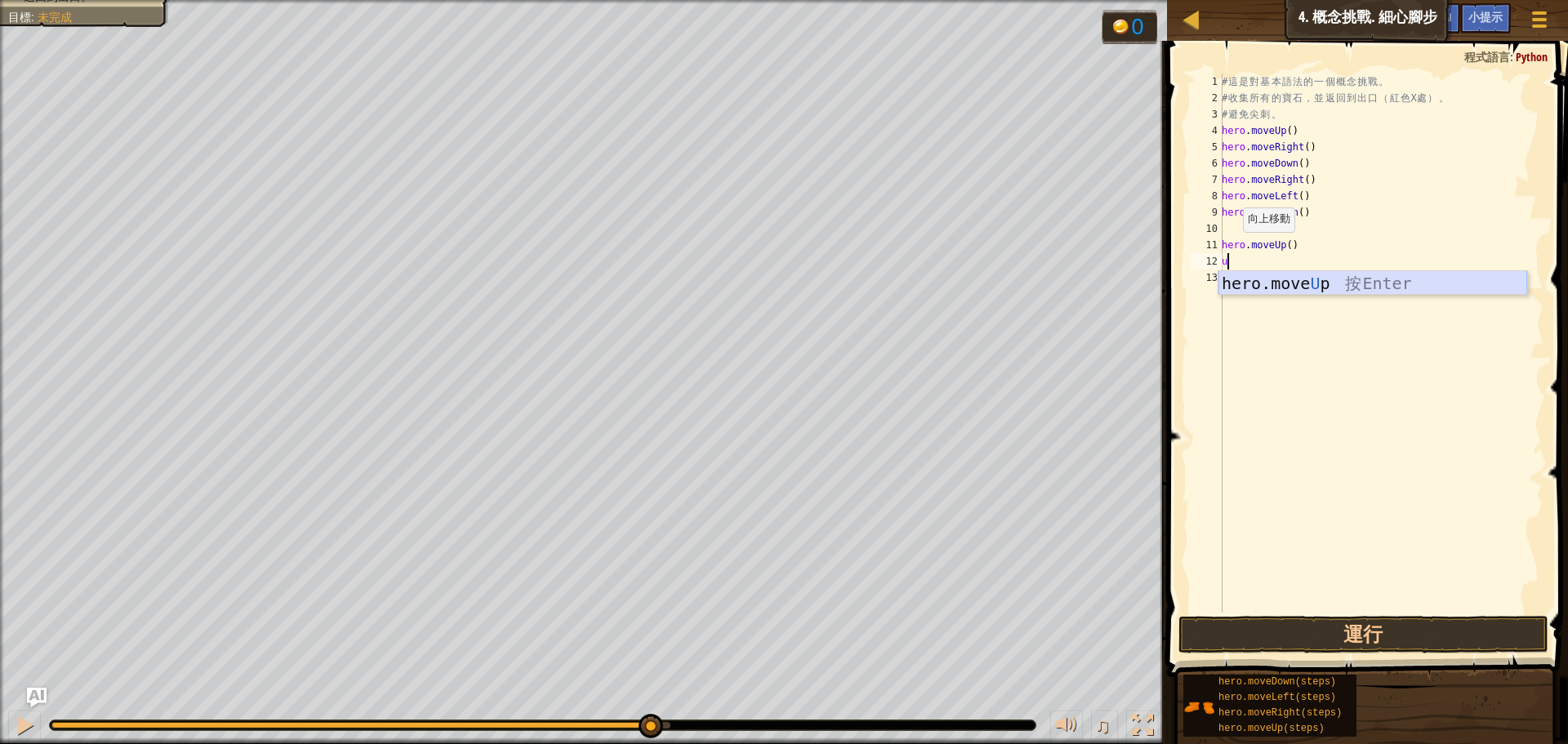
click at [1287, 289] on div "hero.move U p 按 Enter" at bounding box center [1372, 308] width 308 height 74
type textarea "l"
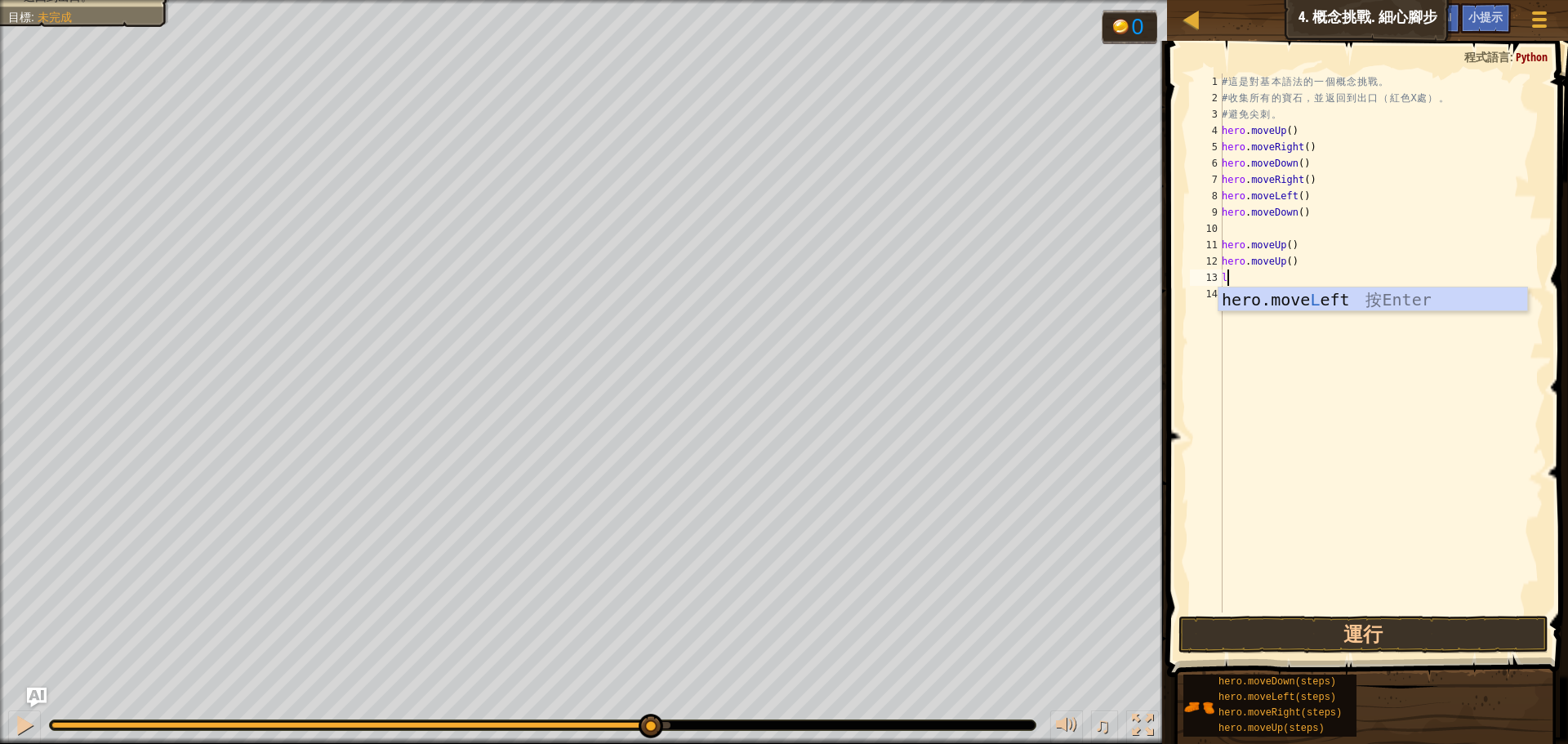
click at [1301, 309] on div "hero.move L eft 按 Enter" at bounding box center [1372, 325] width 308 height 74
type textarea "d"
click at [1324, 328] on div "# 這 是 對 基 本 語 法 的 一 個 概 念 挑 戰 。 # 收 集 所 有 的 寶 石 ， 並 返 回 到 出 口 （ 紅 色 X 處 ） 。 # 避…" at bounding box center [1381, 360] width 325 height 572
click at [1247, 294] on div "# 這 是 對 基 本 語 法 的 一 個 概 念 挑 戰 。 # 收 集 所 有 的 寶 石 ， 並 返 回 到 出 口 （ 紅 色 X 處 ） 。 # 避…" at bounding box center [1381, 360] width 325 height 572
type textarea "d"
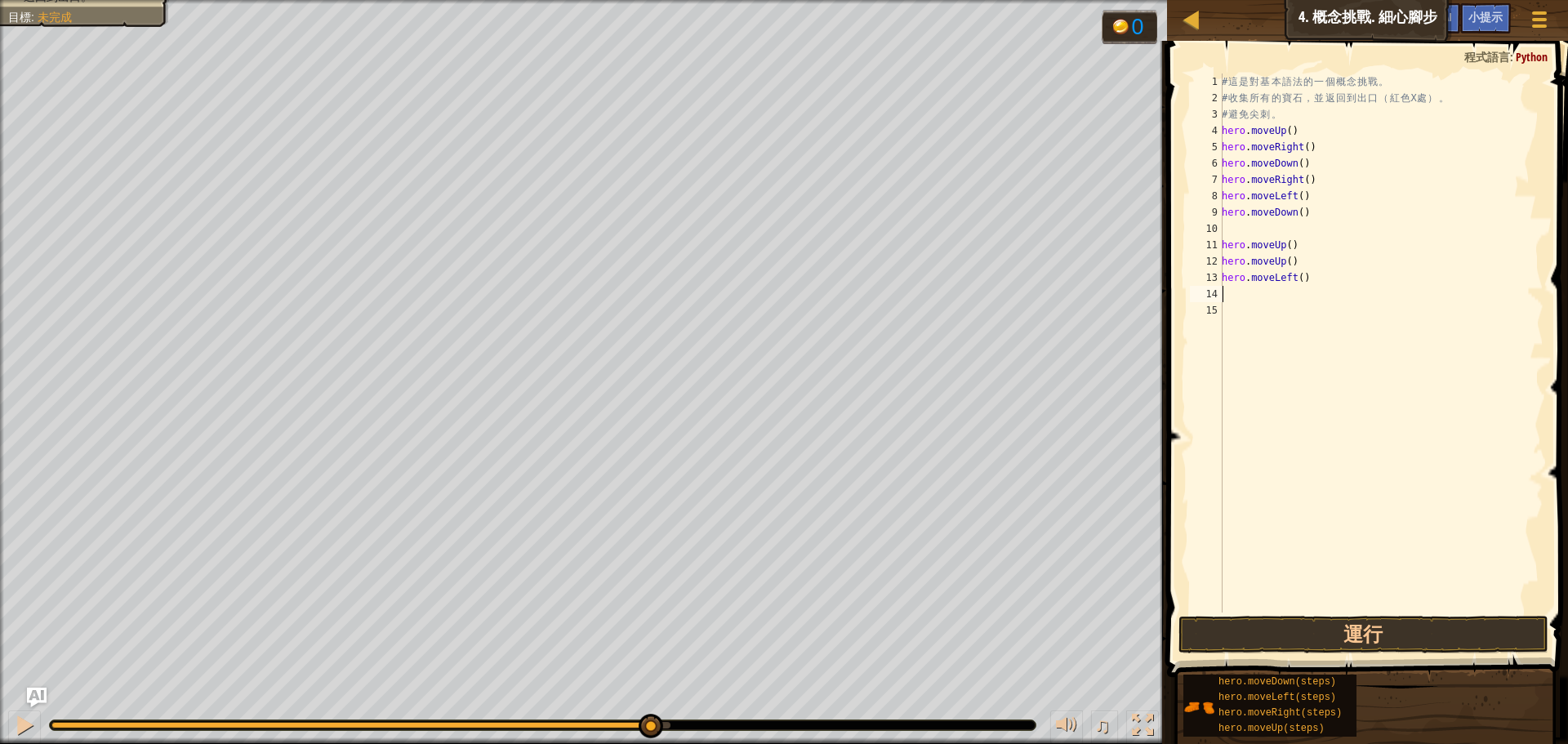
type textarea "d"
click at [1242, 320] on div "hero.move D own 按 Enter" at bounding box center [1372, 340] width 308 height 74
type textarea "l"
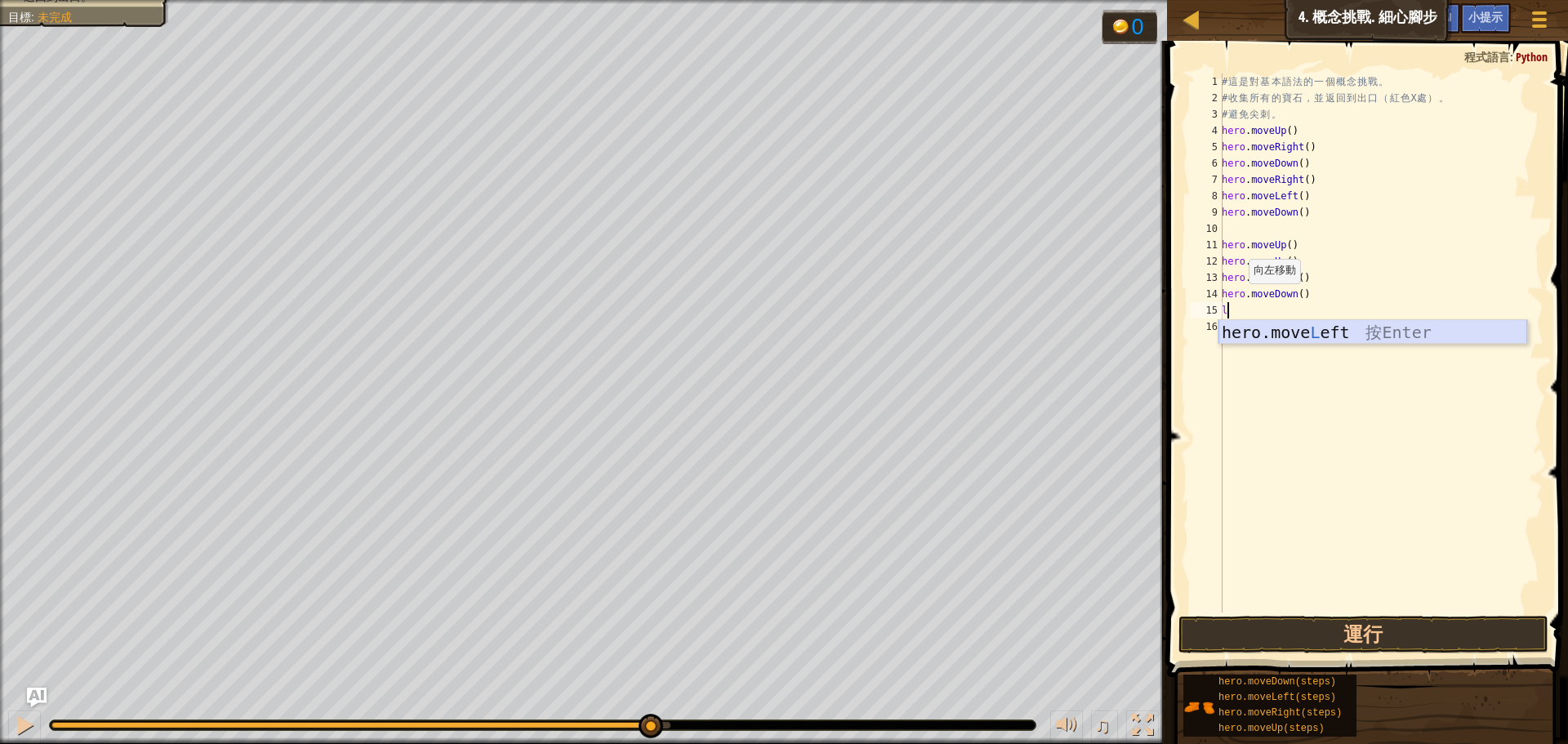
click at [1313, 335] on div "hero.move L eft 按 Enter" at bounding box center [1372, 357] width 308 height 74
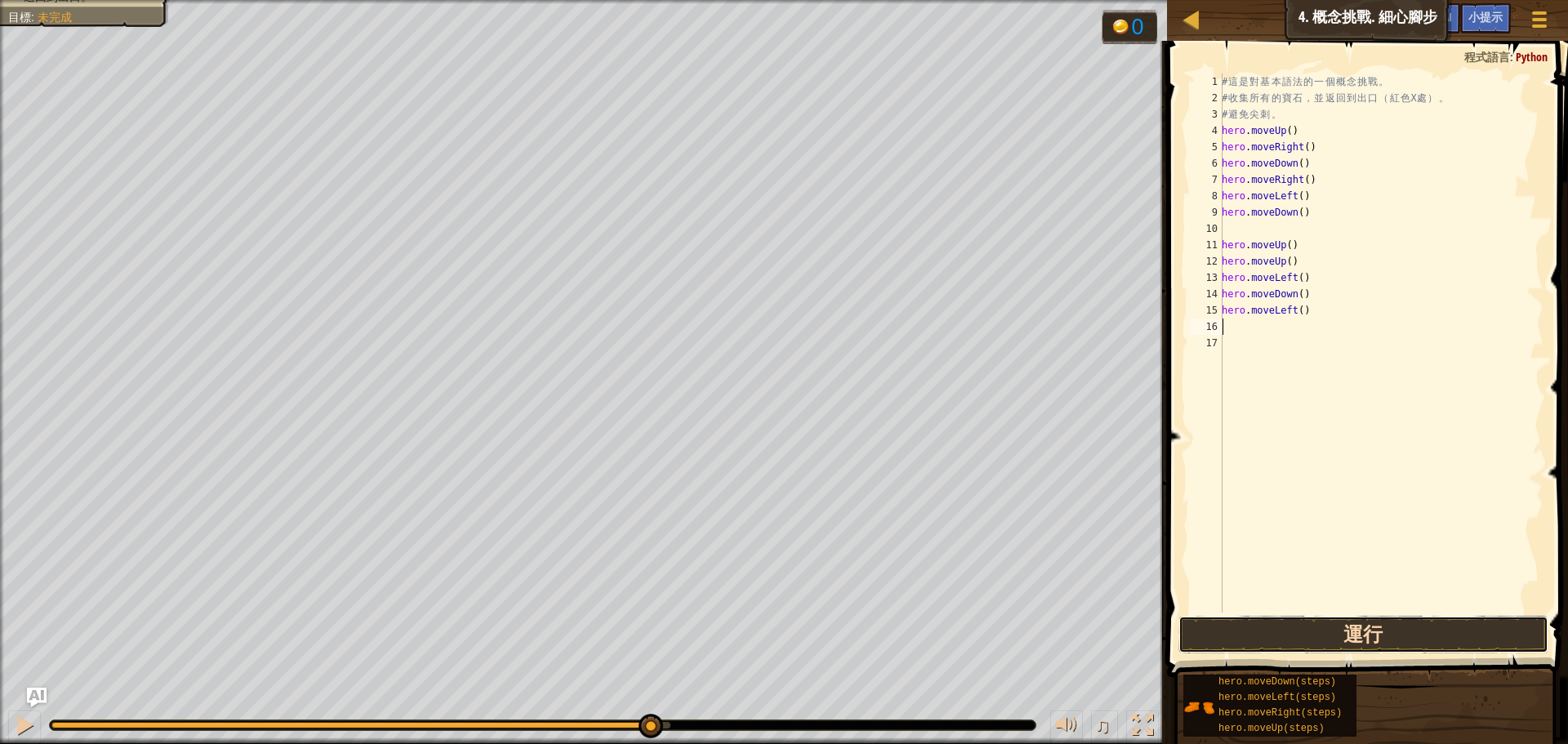
click at [1323, 635] on button "運行" at bounding box center [1364, 634] width 370 height 38
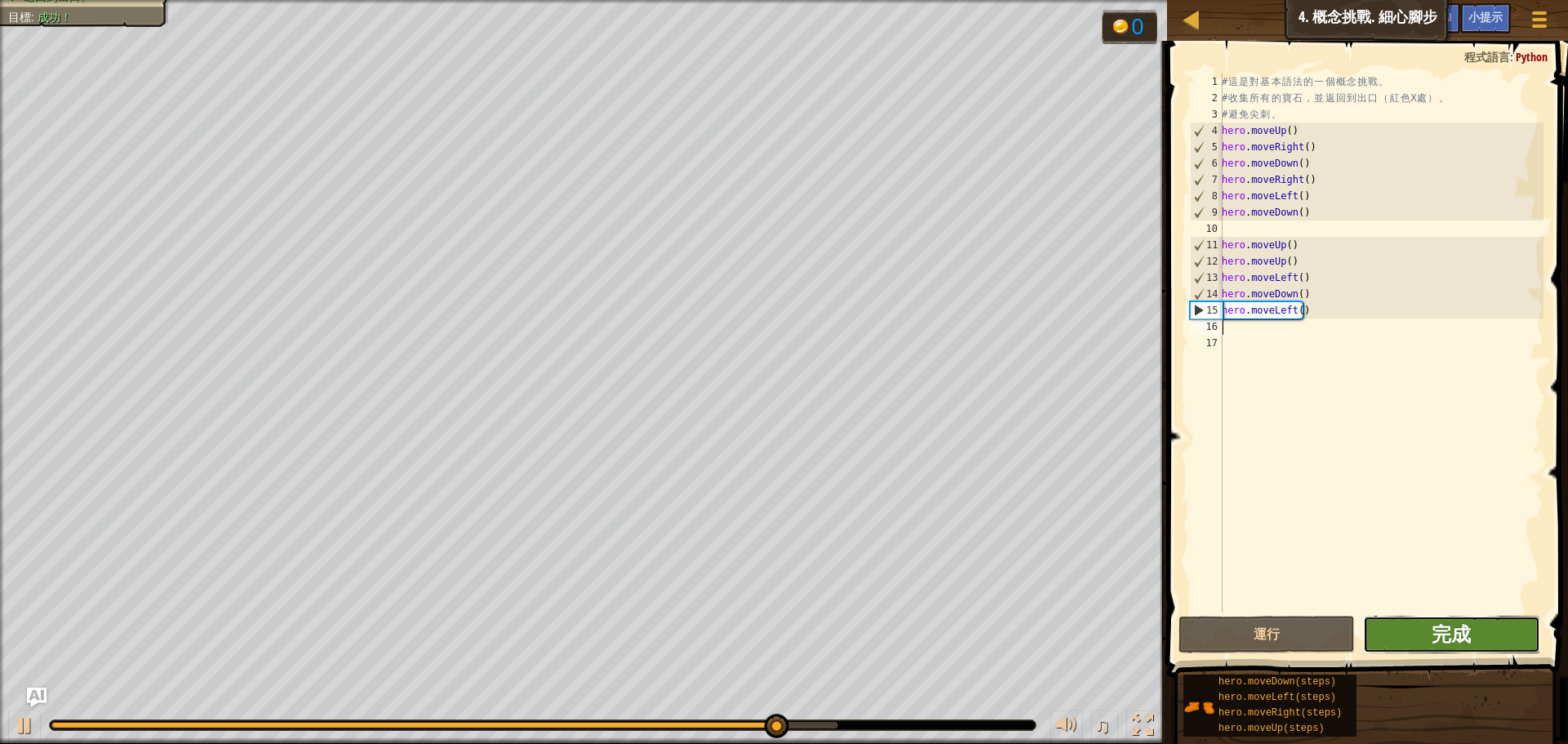
click at [1461, 640] on span "完成" at bounding box center [1451, 633] width 39 height 26
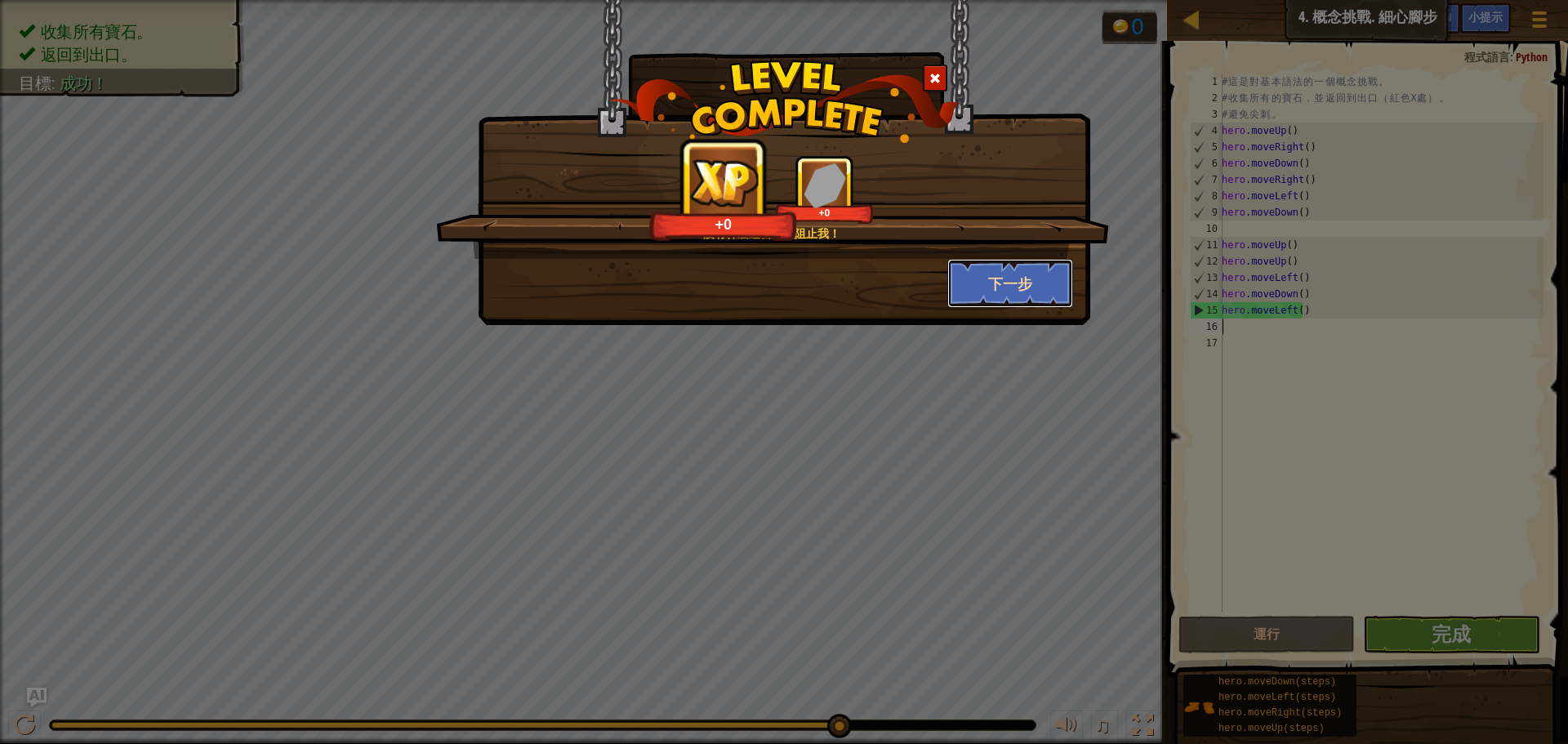
click at [982, 292] on button "下一步" at bounding box center [1011, 283] width 126 height 49
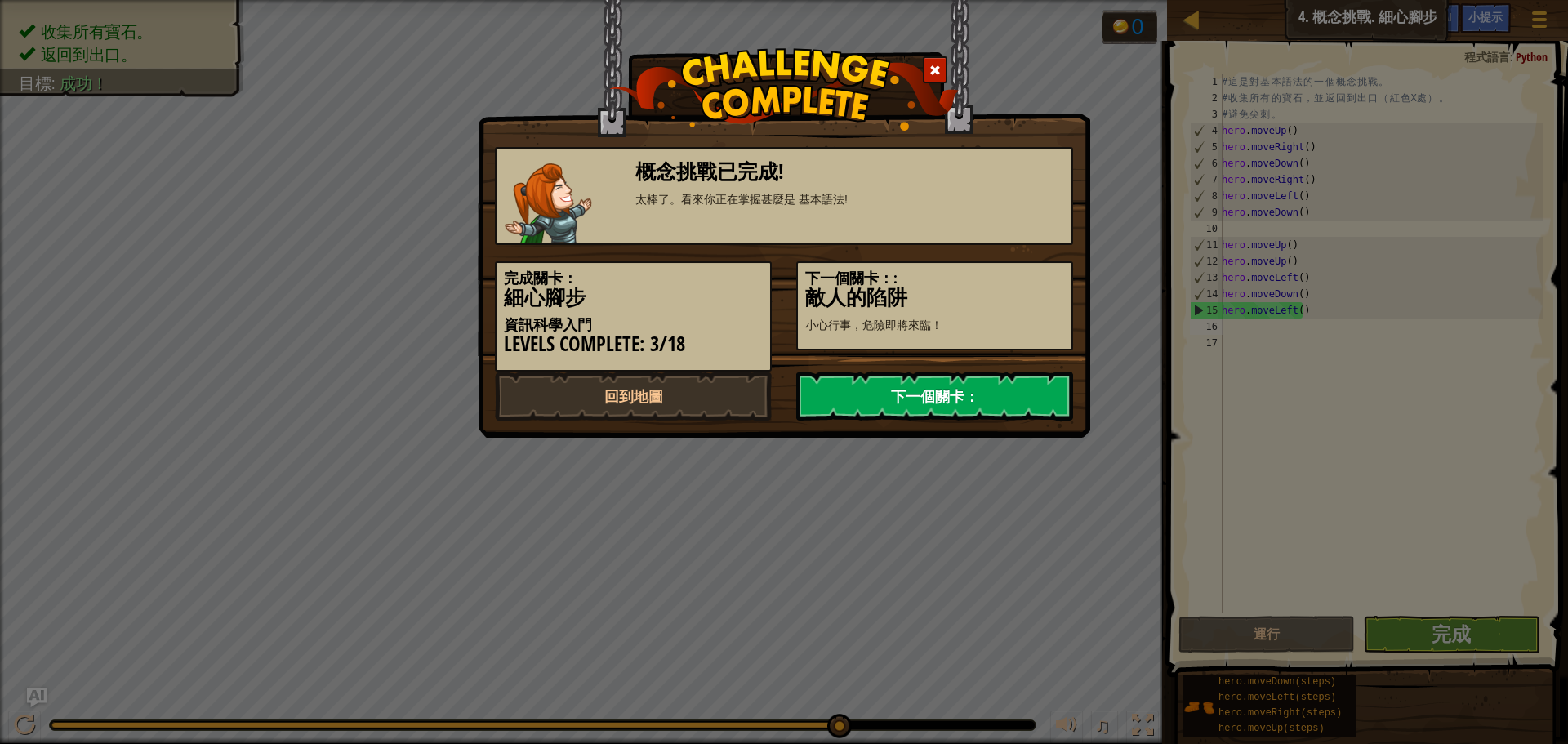
click at [984, 390] on link "下一個關卡：" at bounding box center [935, 396] width 277 height 49
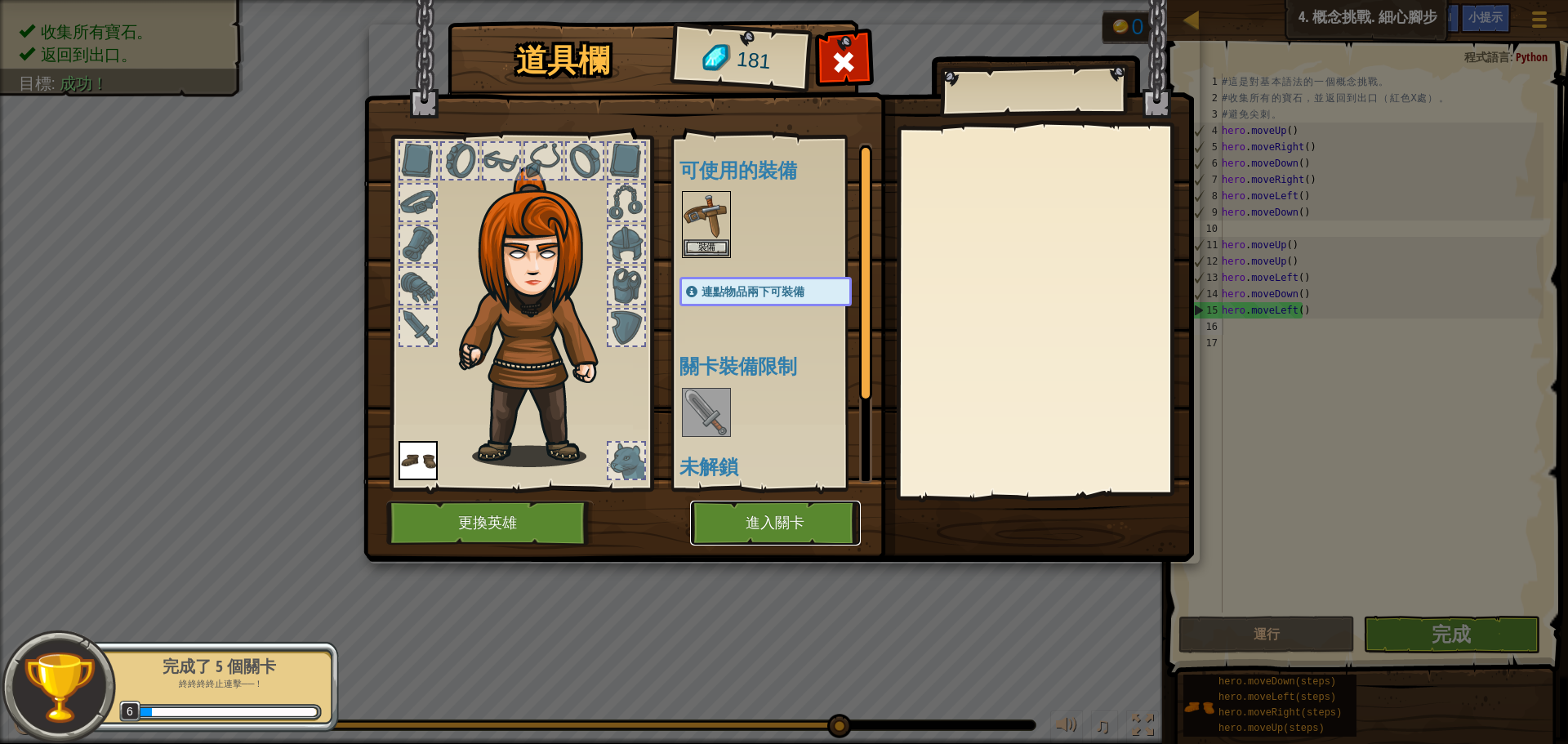
click at [783, 528] on button "進入關卡" at bounding box center [776, 523] width 171 height 45
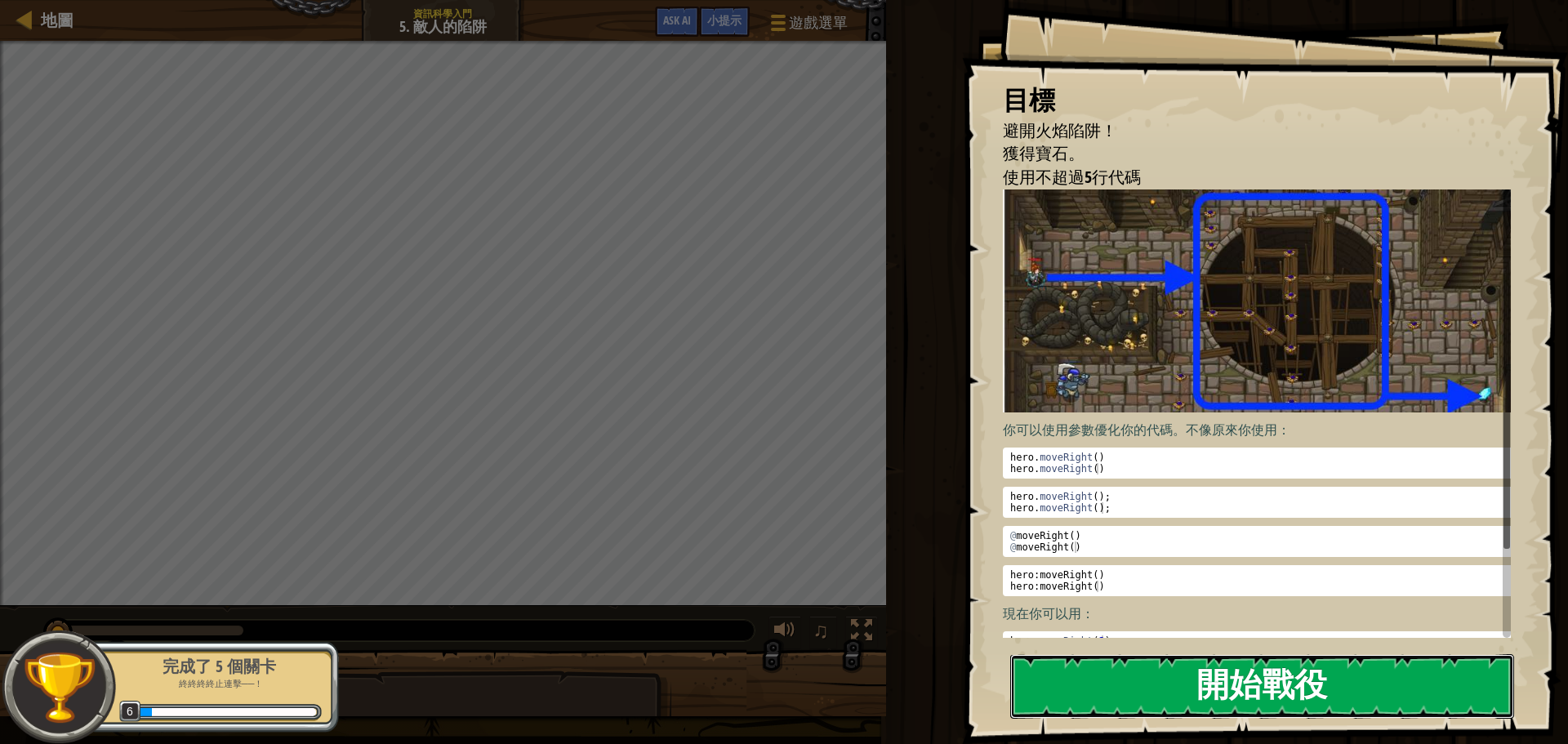
click at [1180, 673] on button "開始戰役" at bounding box center [1263, 687] width 504 height 64
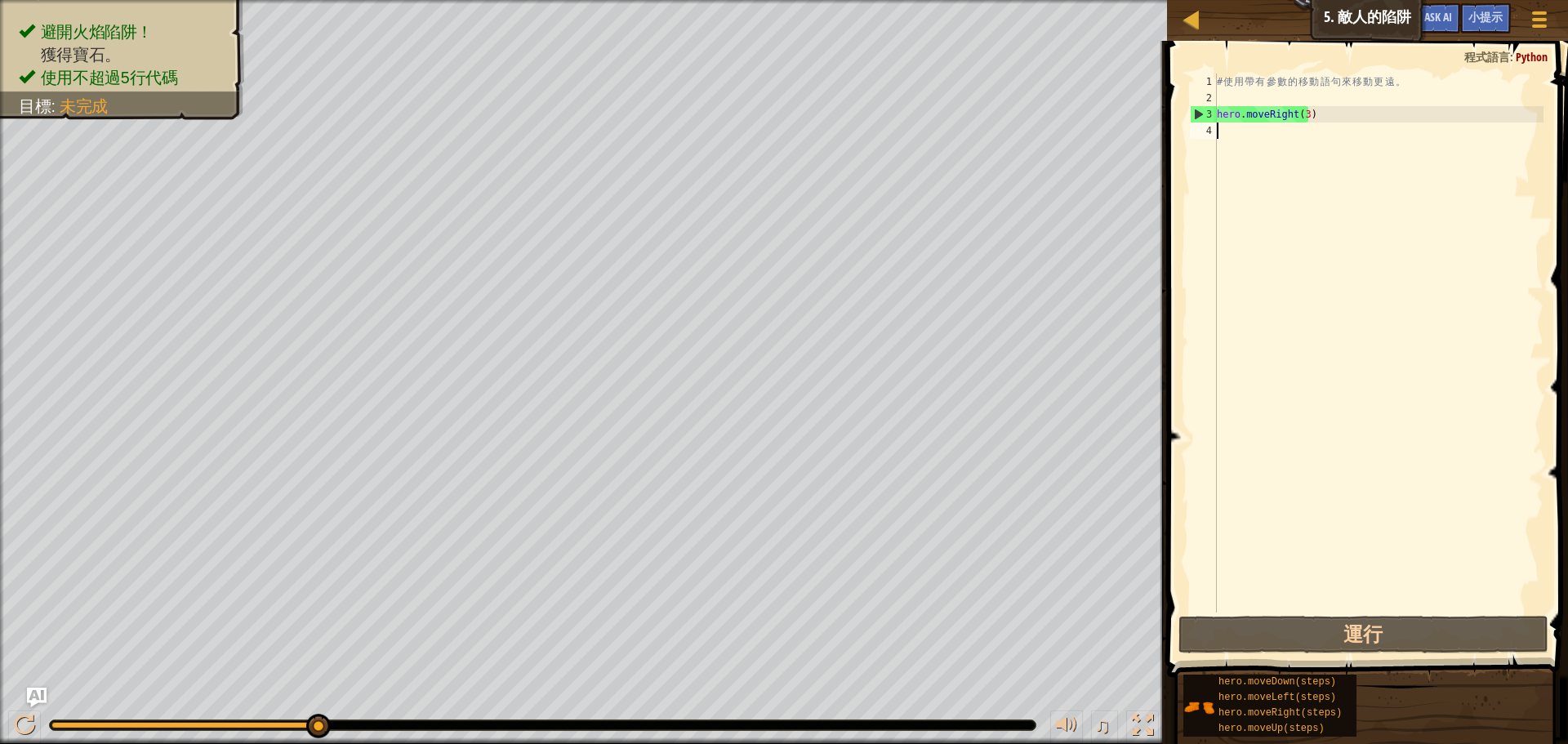
type textarea "u"
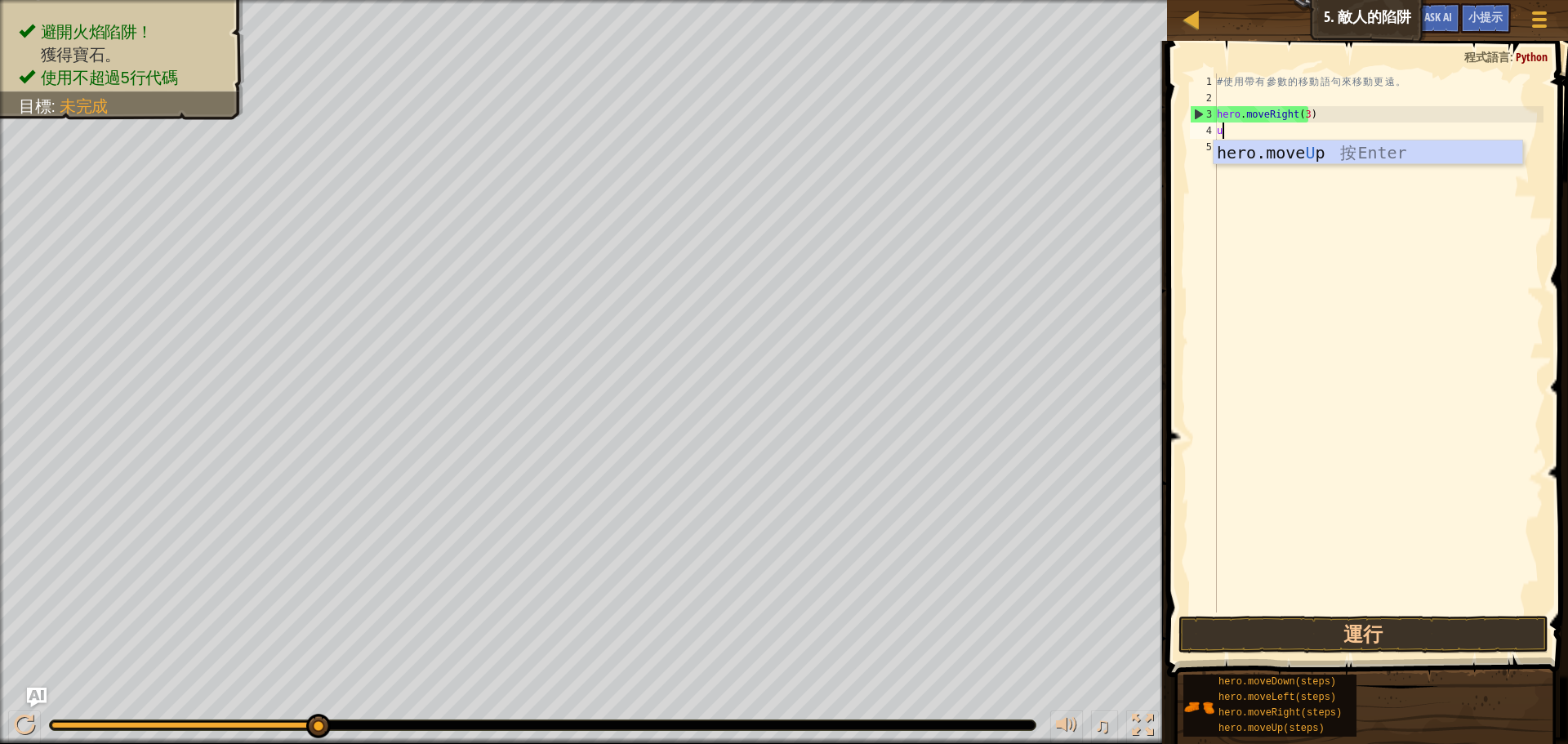
scroll to position [8, 0]
click at [1263, 161] on div "hero.move U p 按 Enter" at bounding box center [1368, 177] width 308 height 74
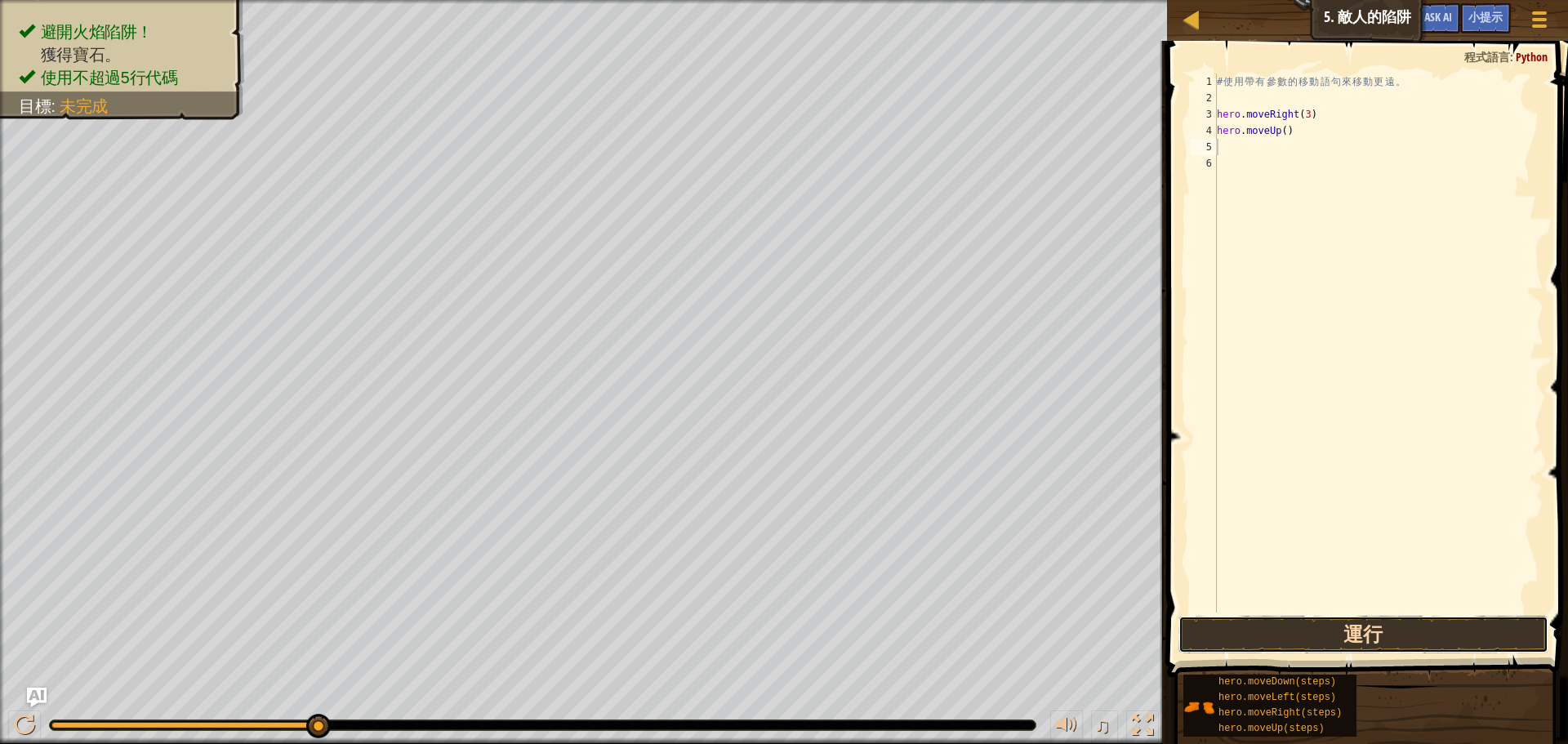
click at [1332, 631] on button "運行" at bounding box center [1364, 634] width 370 height 38
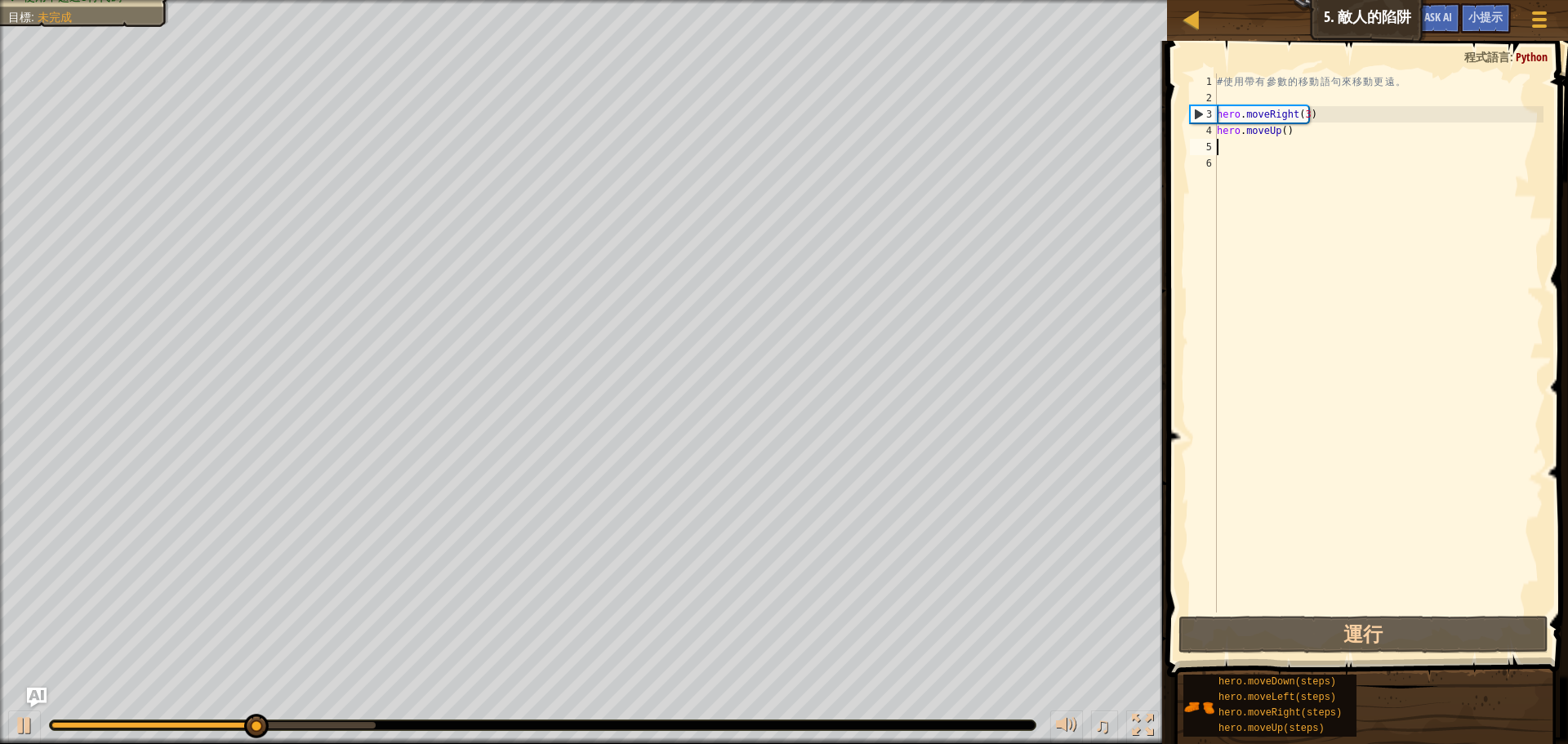
type textarea "r"
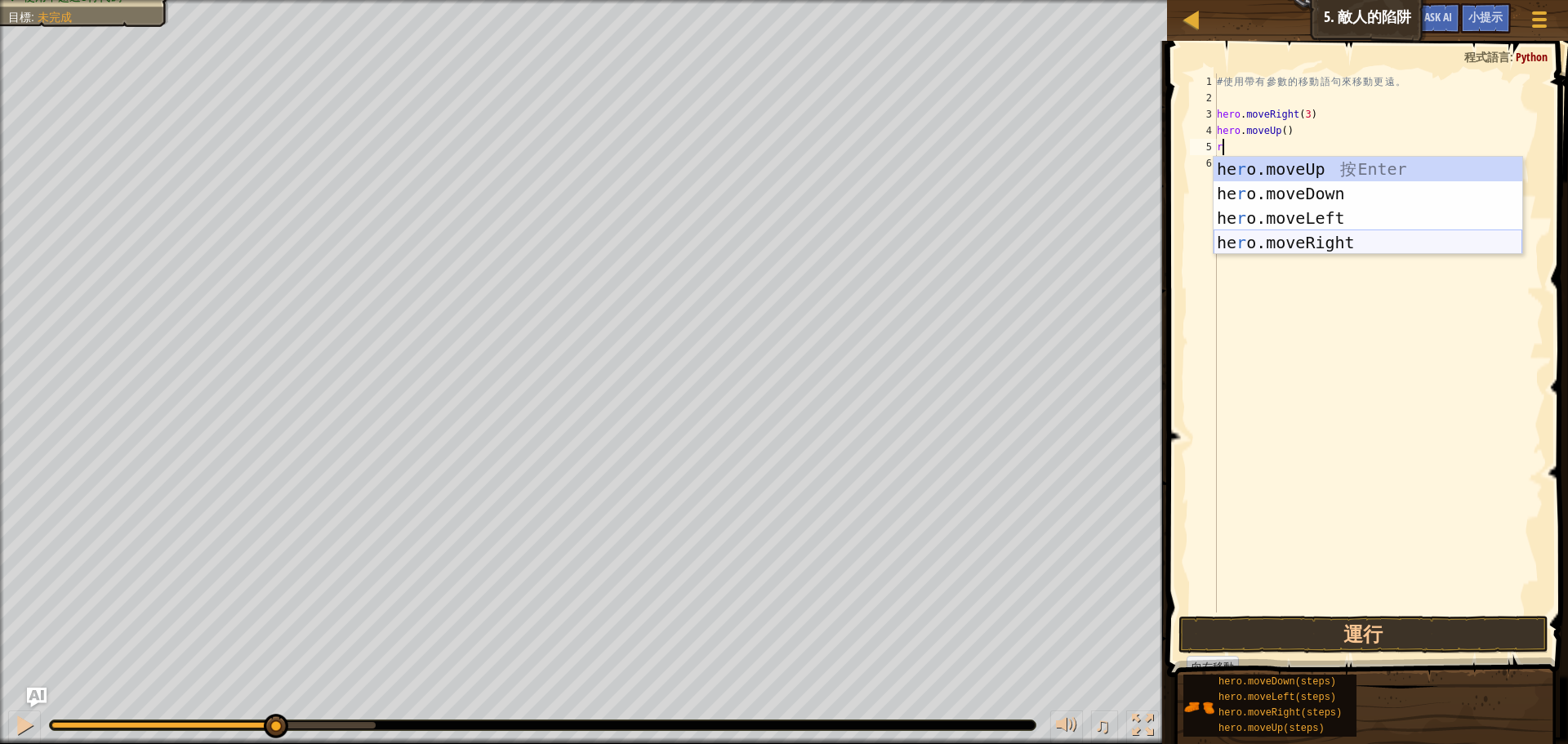
click at [1304, 246] on div "he r o.moveUp 按 Enter he r o.moveDown 按 Enter he r o.moveLeft 按 Enter he r o.mo…" at bounding box center [1368, 230] width 308 height 147
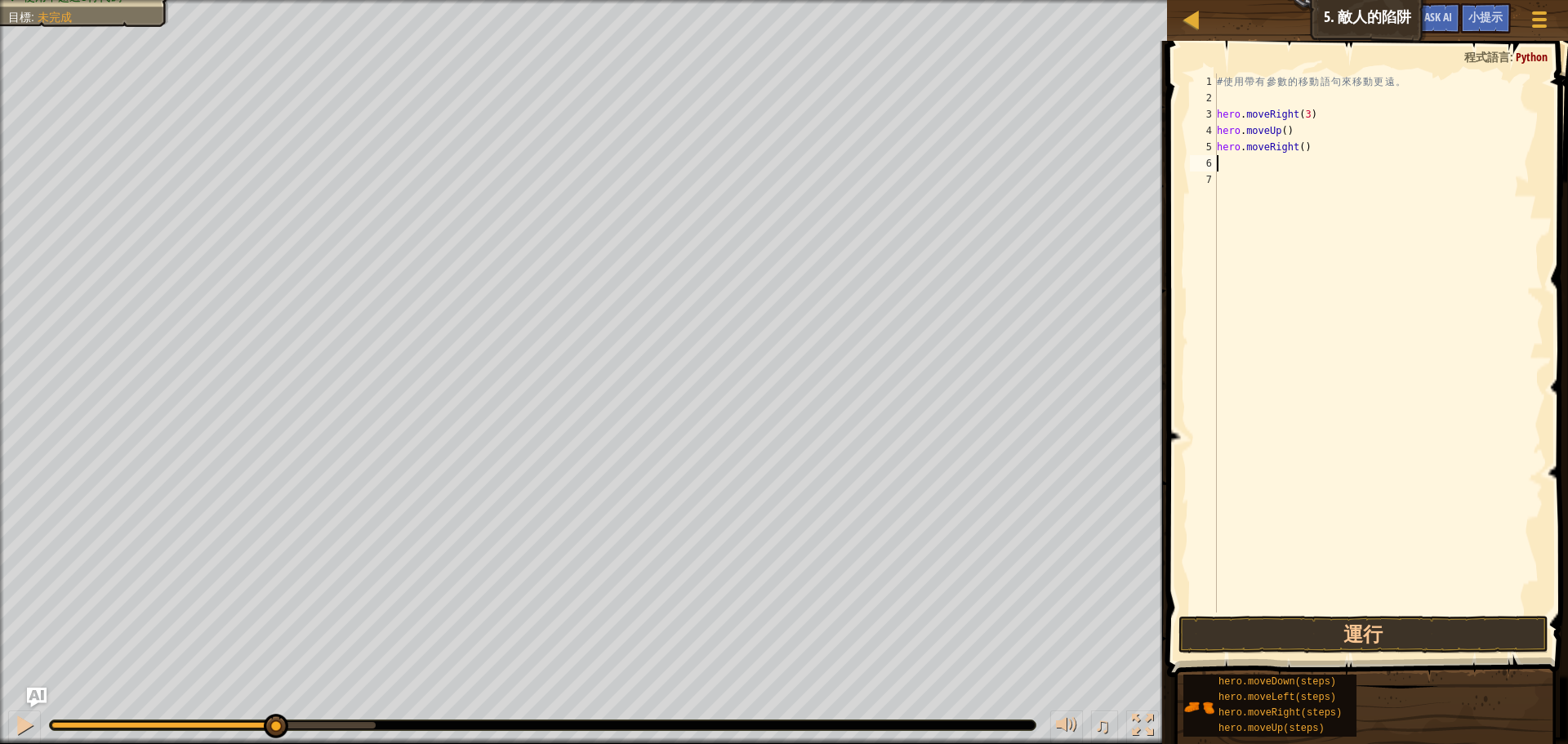
type textarea "d"
click at [1342, 196] on div "# 使 用 帶 有 參 數 的 移 動 語 句 來 移 動 更 遠 。 hero . moveRight ( 3 ) hero . moveUp ( ) he…" at bounding box center [1378, 360] width 330 height 572
click at [1227, 167] on div "# 使 用 帶 有 參 數 的 移 動 語 句 來 移 動 更 遠 。 hero . moveRight ( 3 ) hero . moveUp ( ) he…" at bounding box center [1378, 360] width 330 height 572
type textarea "d"
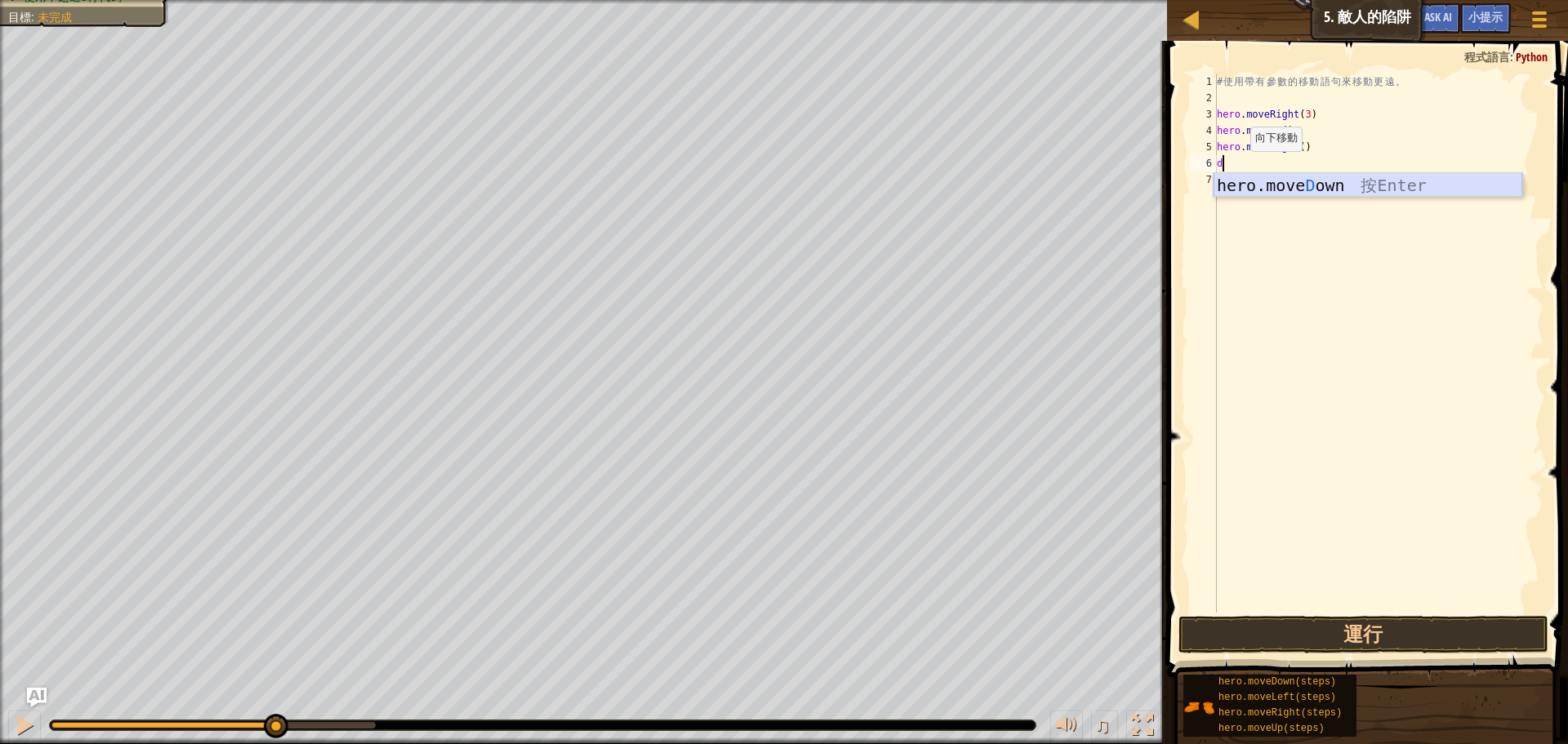
click at [1258, 187] on div "hero.move D own 按 Enter" at bounding box center [1368, 210] width 308 height 74
type textarea "d"
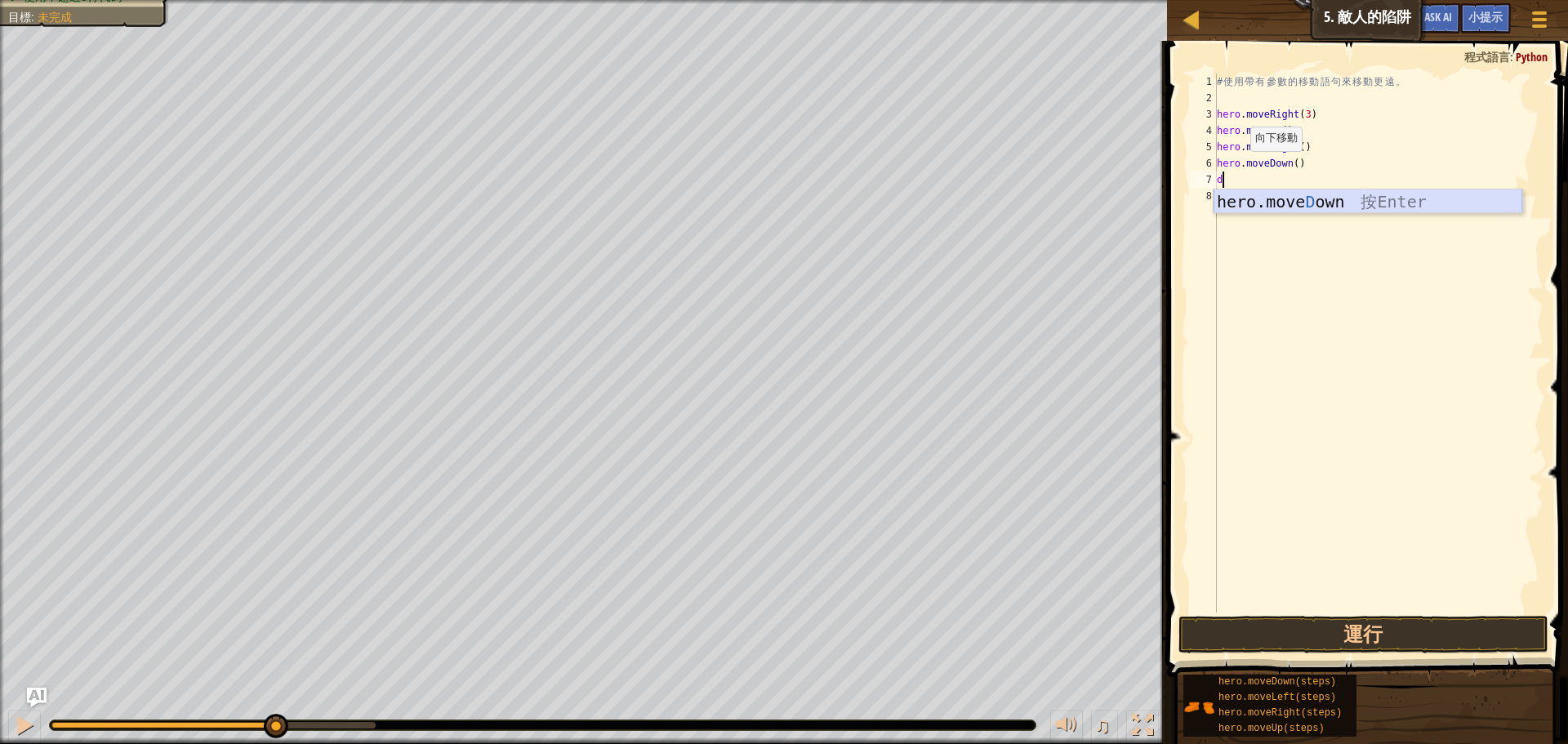
click at [1270, 197] on div "hero.move D own 按 Enter" at bounding box center [1368, 227] width 308 height 74
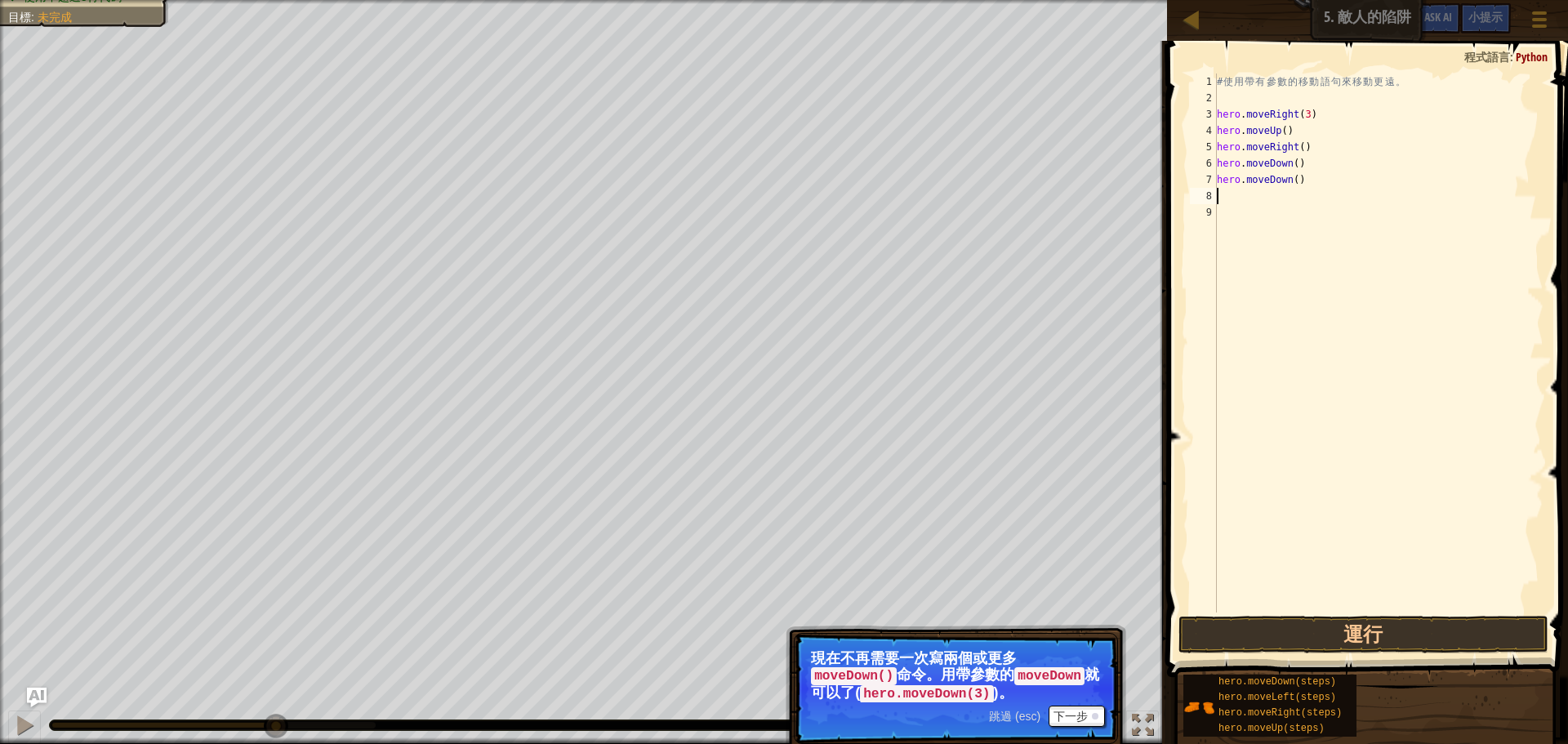
type textarea "d"
click at [1267, 224] on div "hero.move D own 按 Enter" at bounding box center [1368, 243] width 308 height 74
click at [1322, 625] on button "運行" at bounding box center [1364, 634] width 370 height 38
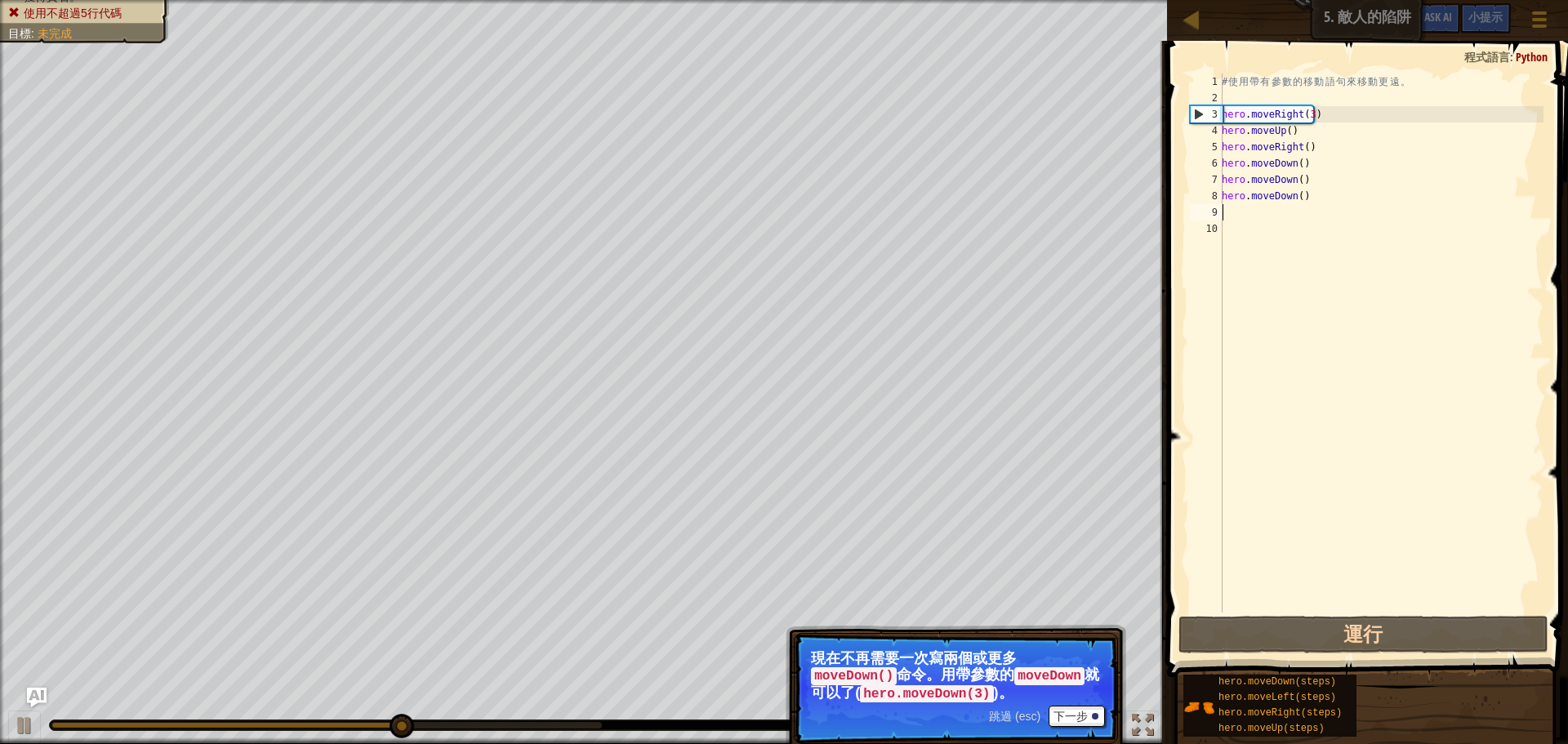
type textarea "r"
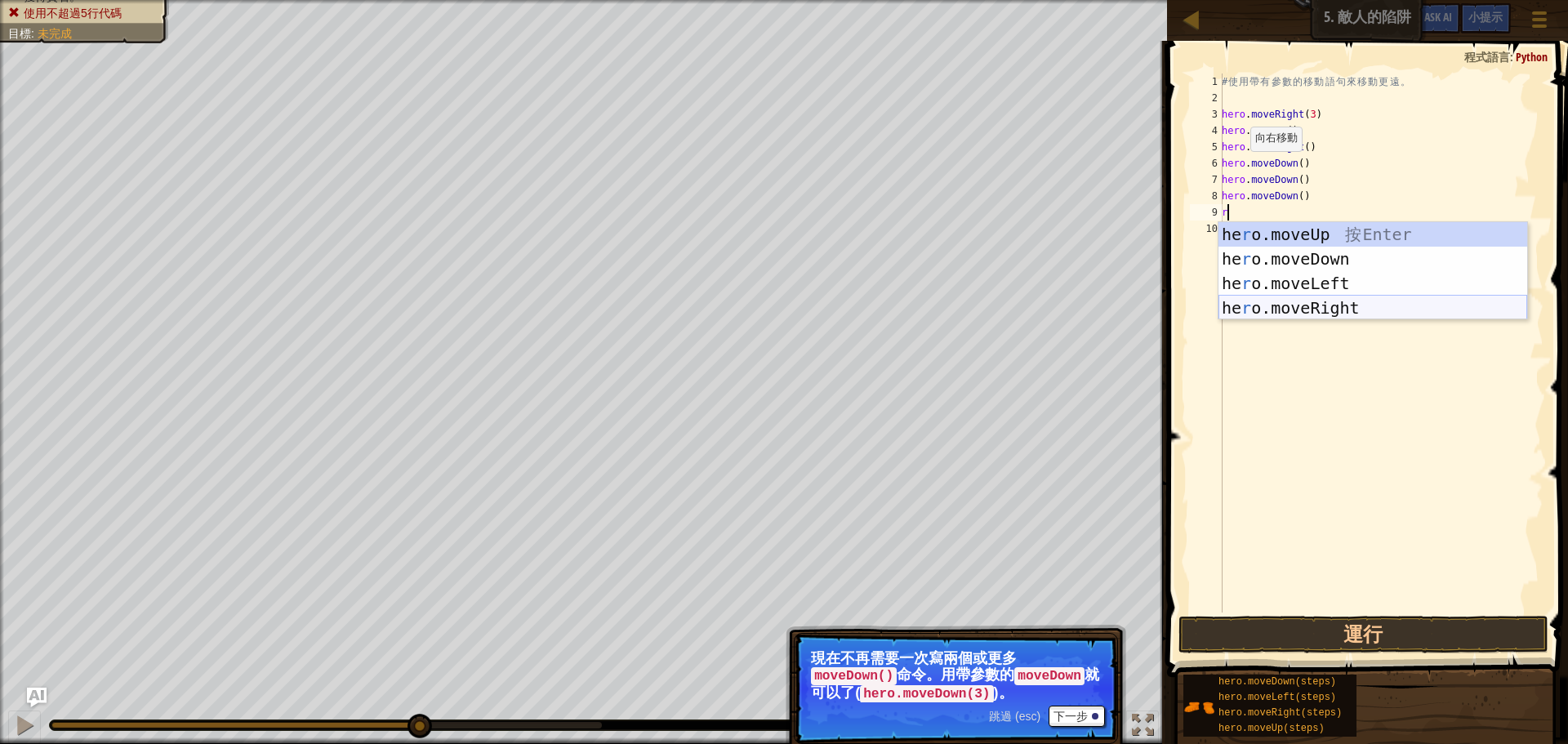
click at [1316, 299] on div "he r o.moveUp 按 Enter he r o.moveDown 按 Enter he r o.moveLeft 按 Enter he r o.mo…" at bounding box center [1372, 295] width 308 height 147
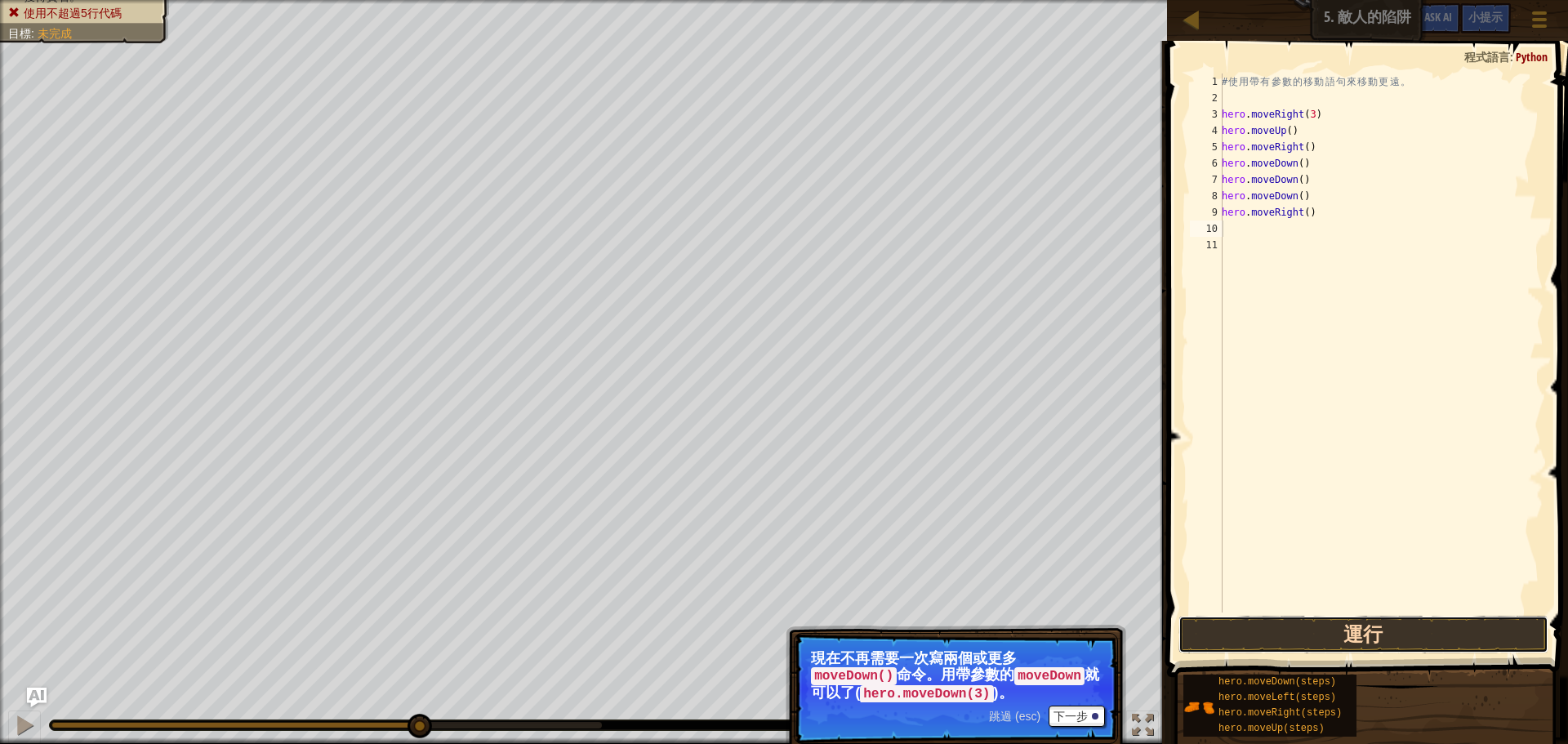
click at [1354, 633] on button "運行" at bounding box center [1364, 634] width 370 height 38
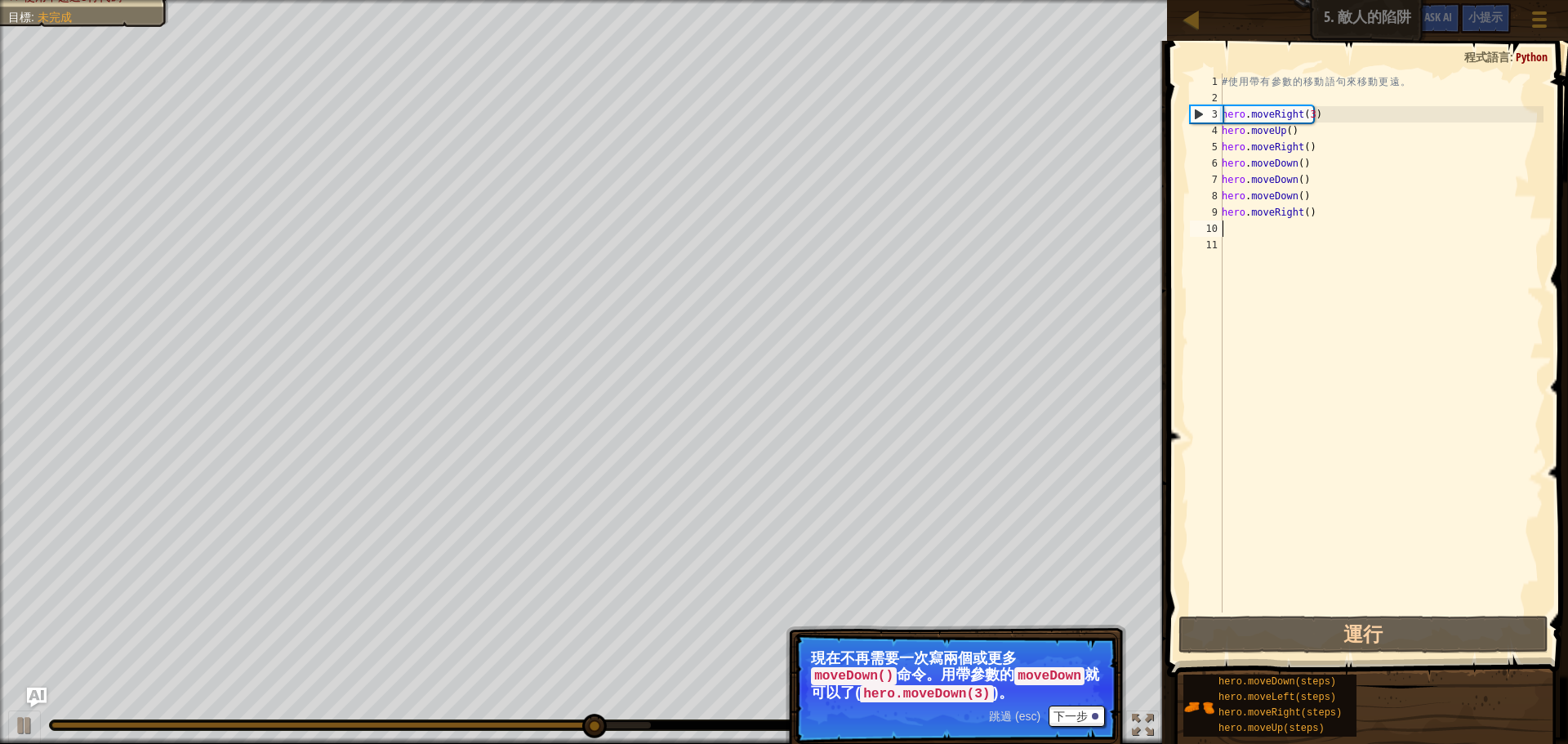
type textarea "r"
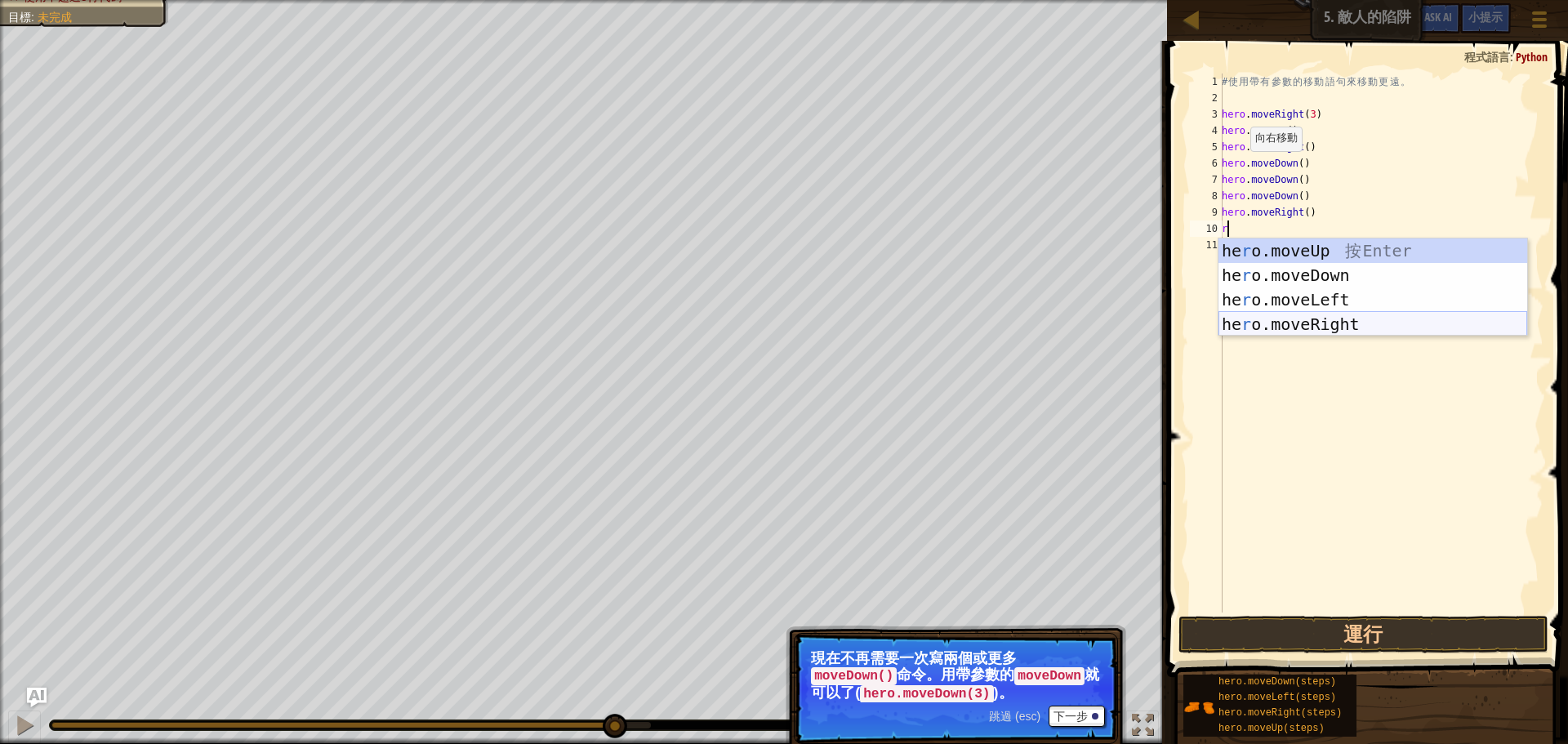
click at [1329, 328] on div "he r o.moveUp 按 Enter he r o.moveDown 按 Enter he r o.moveLeft 按 Enter he r o.mo…" at bounding box center [1372, 311] width 308 height 147
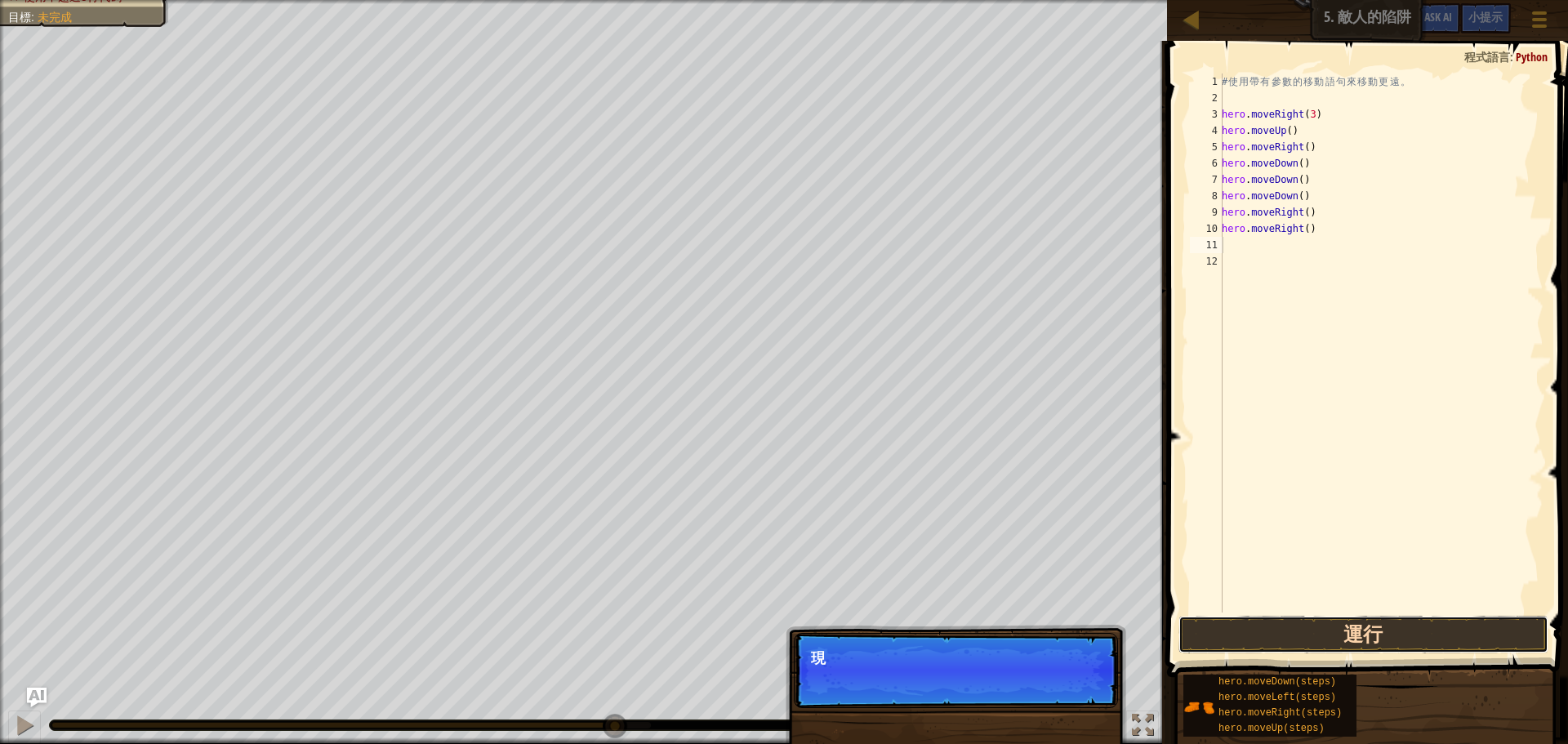
click at [1319, 621] on button "運行" at bounding box center [1364, 634] width 370 height 38
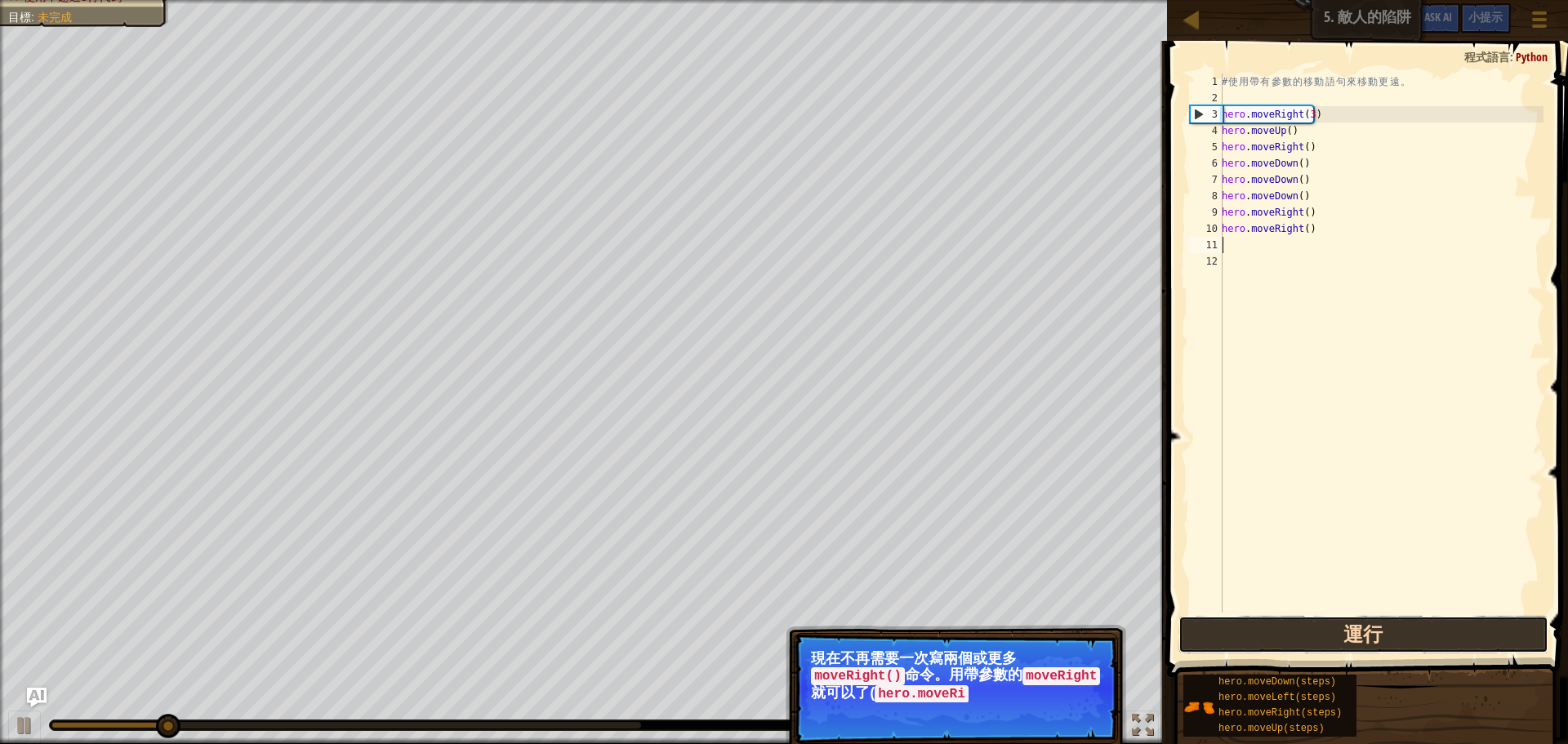
click at [1289, 620] on button "運行" at bounding box center [1364, 634] width 370 height 38
click at [1284, 634] on button "運行" at bounding box center [1364, 634] width 370 height 38
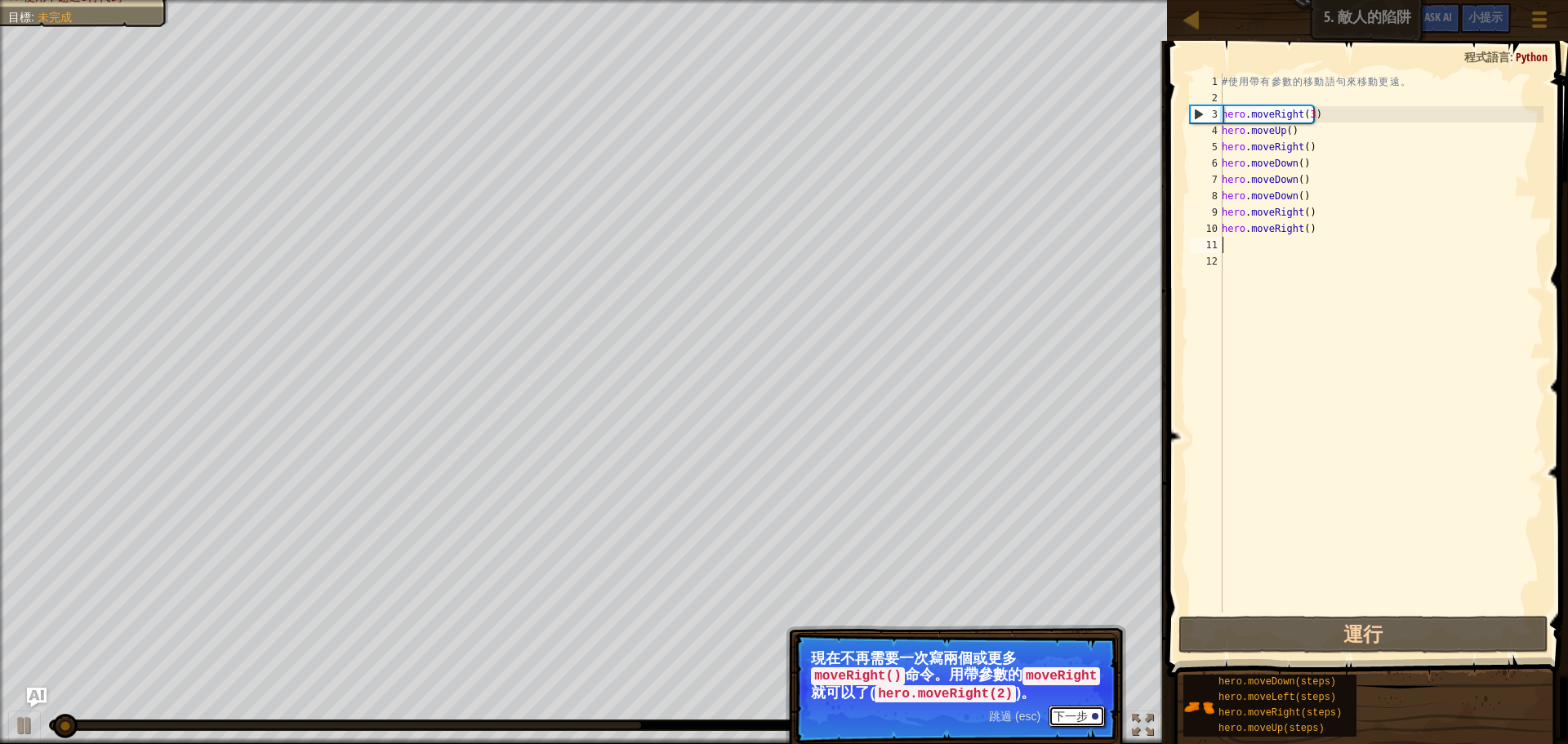
click at [1103, 716] on button "下一步" at bounding box center [1077, 717] width 56 height 21
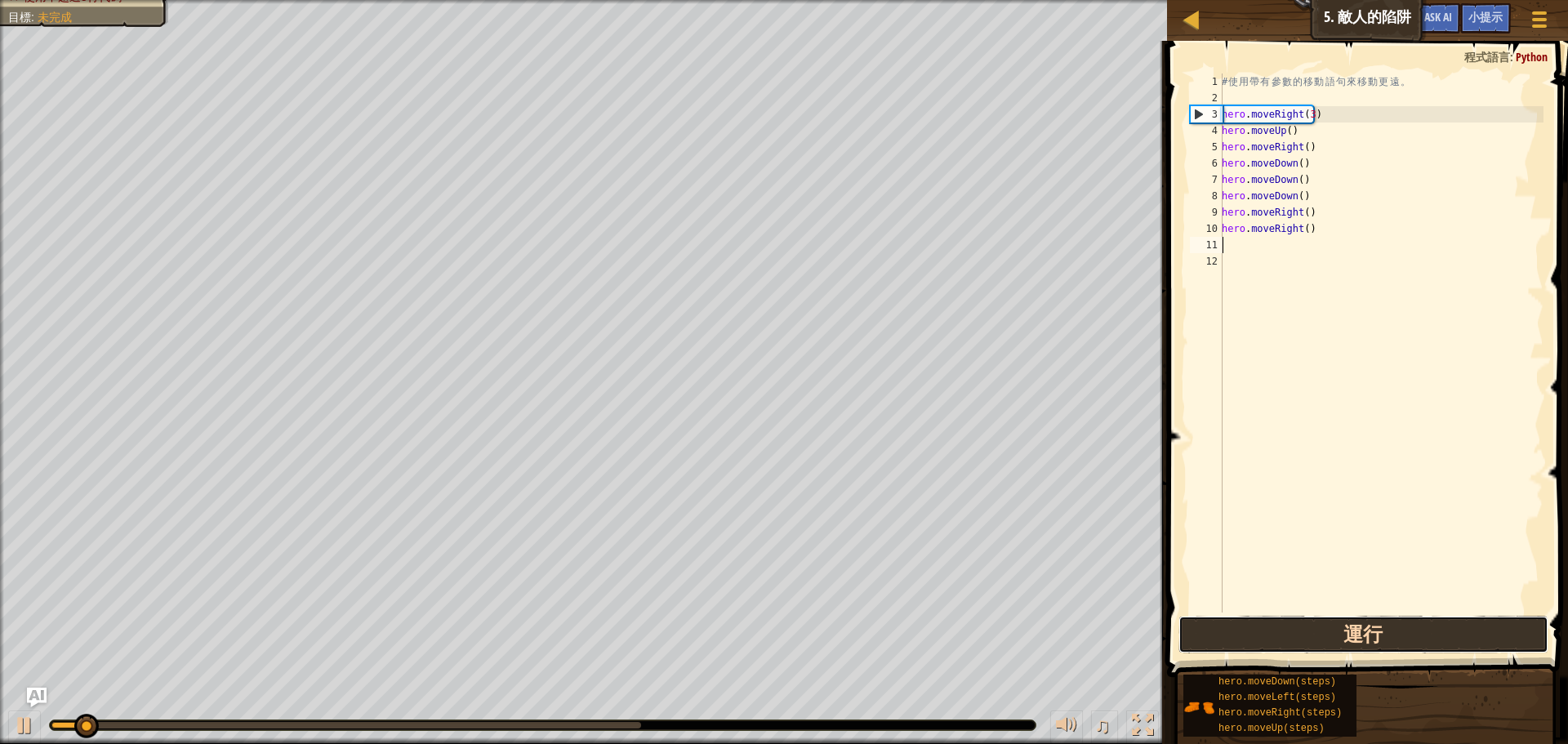
click at [1225, 647] on button "運行" at bounding box center [1364, 634] width 370 height 38
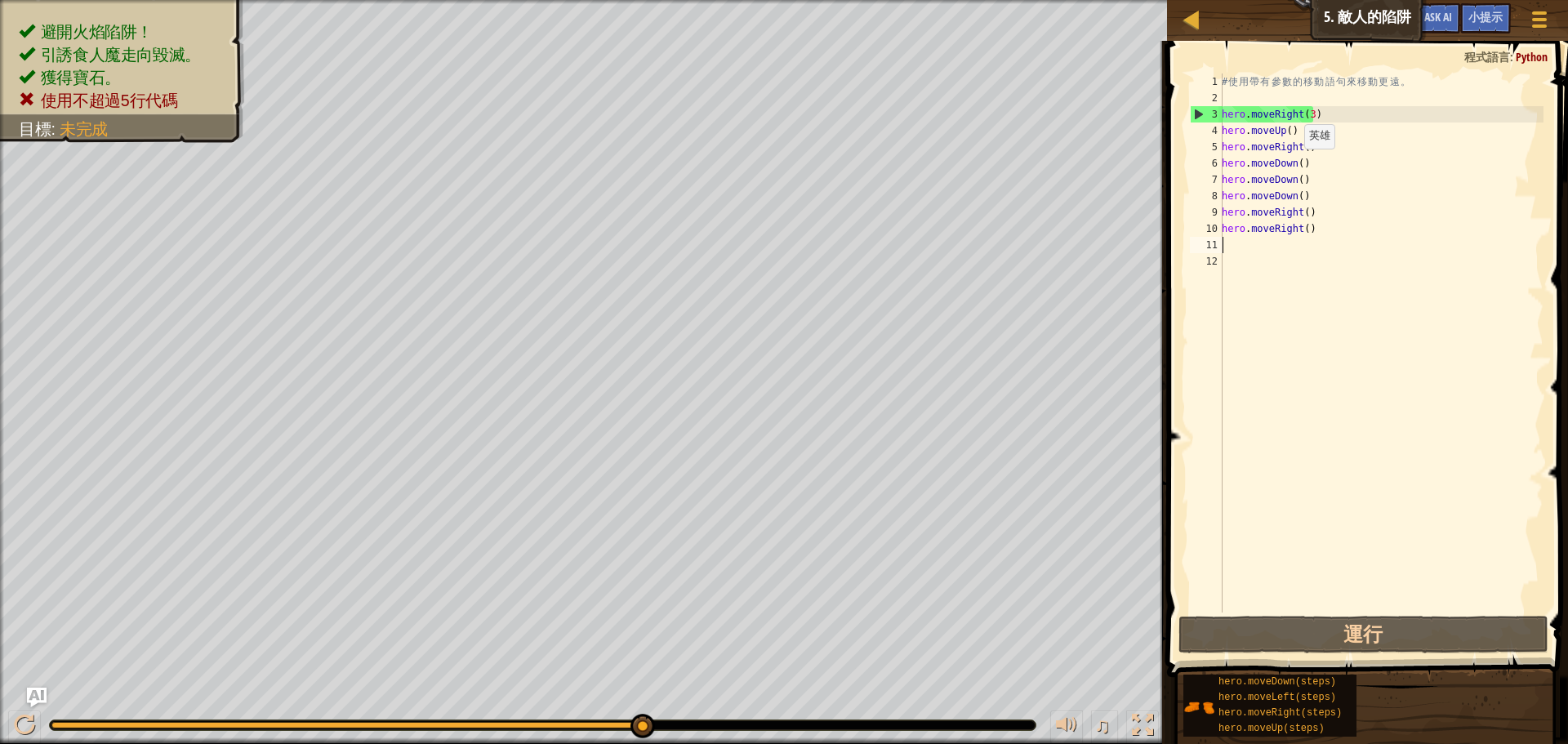
click at [1296, 165] on div "# 使 用 帶 有 參 數 的 移 動 語 句 來 移 動 更 遠 。 hero . moveRight ( 3 ) hero . moveUp ( ) he…" at bounding box center [1381, 360] width 325 height 572
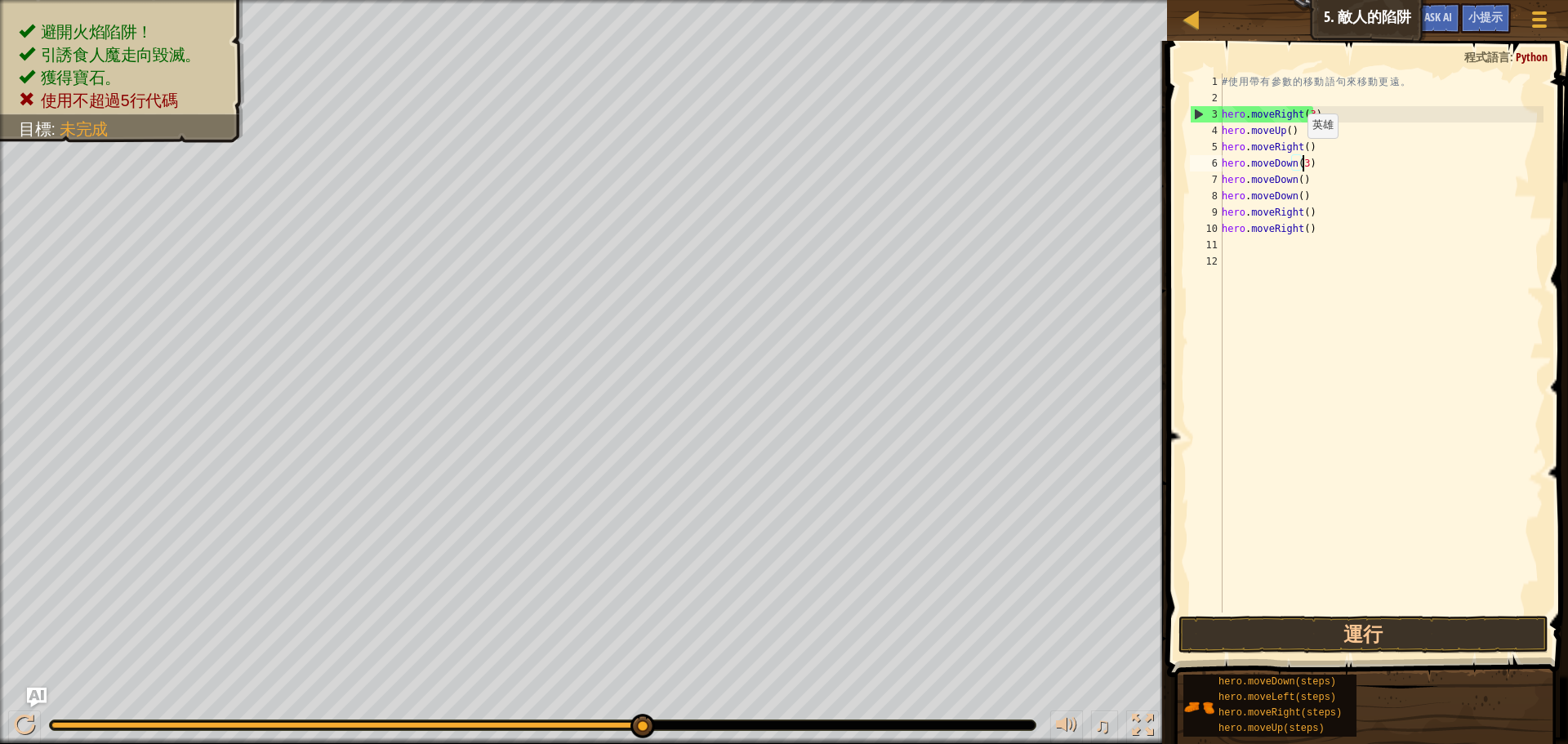
scroll to position [8, 7]
click at [1305, 198] on div "# 使 用 帶 有 參 數 的 移 動 語 句 來 移 動 更 遠 。 hero . moveRight ( 3 ) hero . moveUp ( ) he…" at bounding box center [1381, 360] width 325 height 572
type textarea "h"
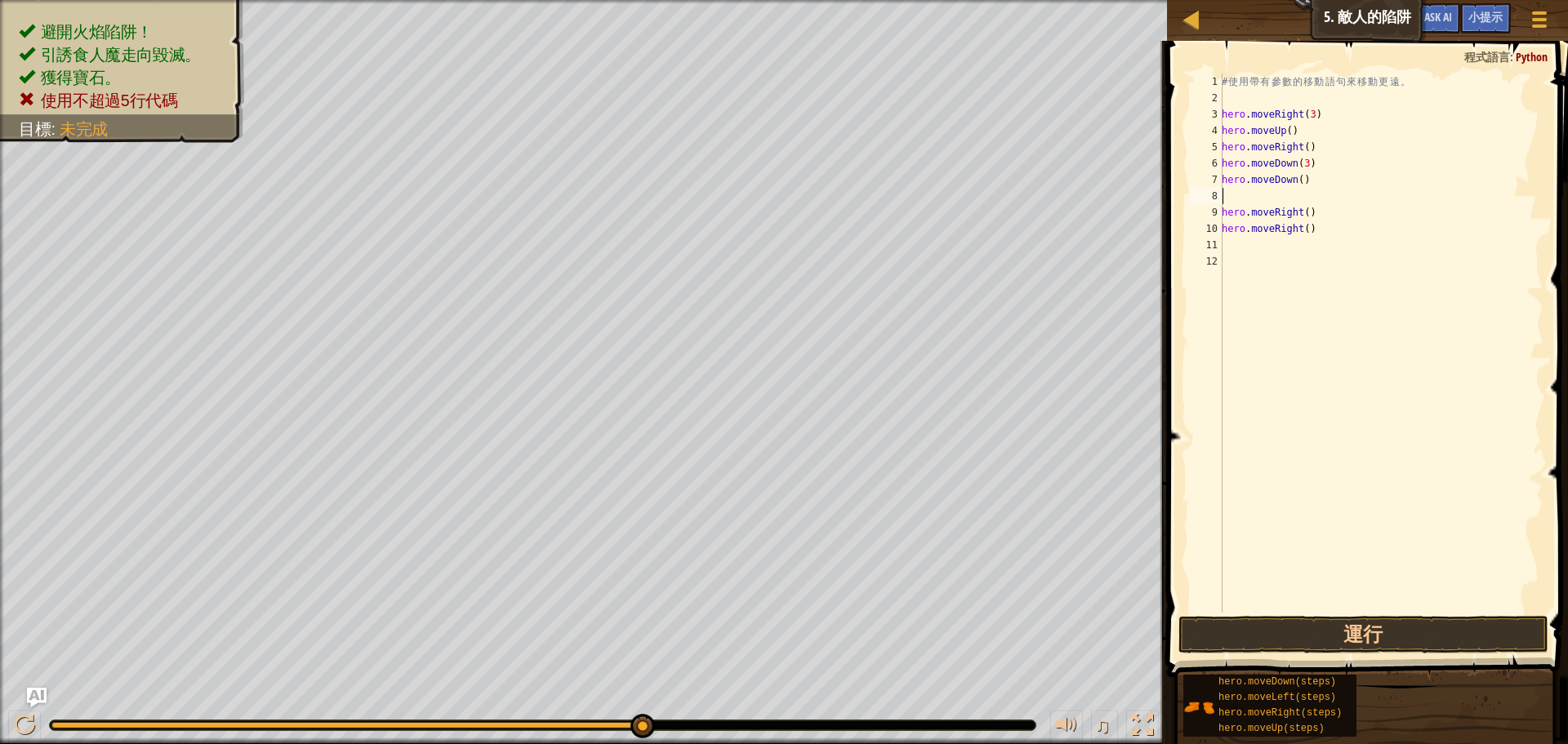
click at [1301, 188] on div "# 使 用 帶 有 參 數 的 移 動 語 句 來 移 動 更 遠 。 hero . moveRight ( 3 ) hero . moveUp ( ) he…" at bounding box center [1381, 360] width 325 height 572
type textarea "h"
click at [1327, 640] on button "運行" at bounding box center [1364, 634] width 370 height 38
click at [1346, 641] on button "運行" at bounding box center [1364, 634] width 370 height 38
